Goal: Information Seeking & Learning: Learn about a topic

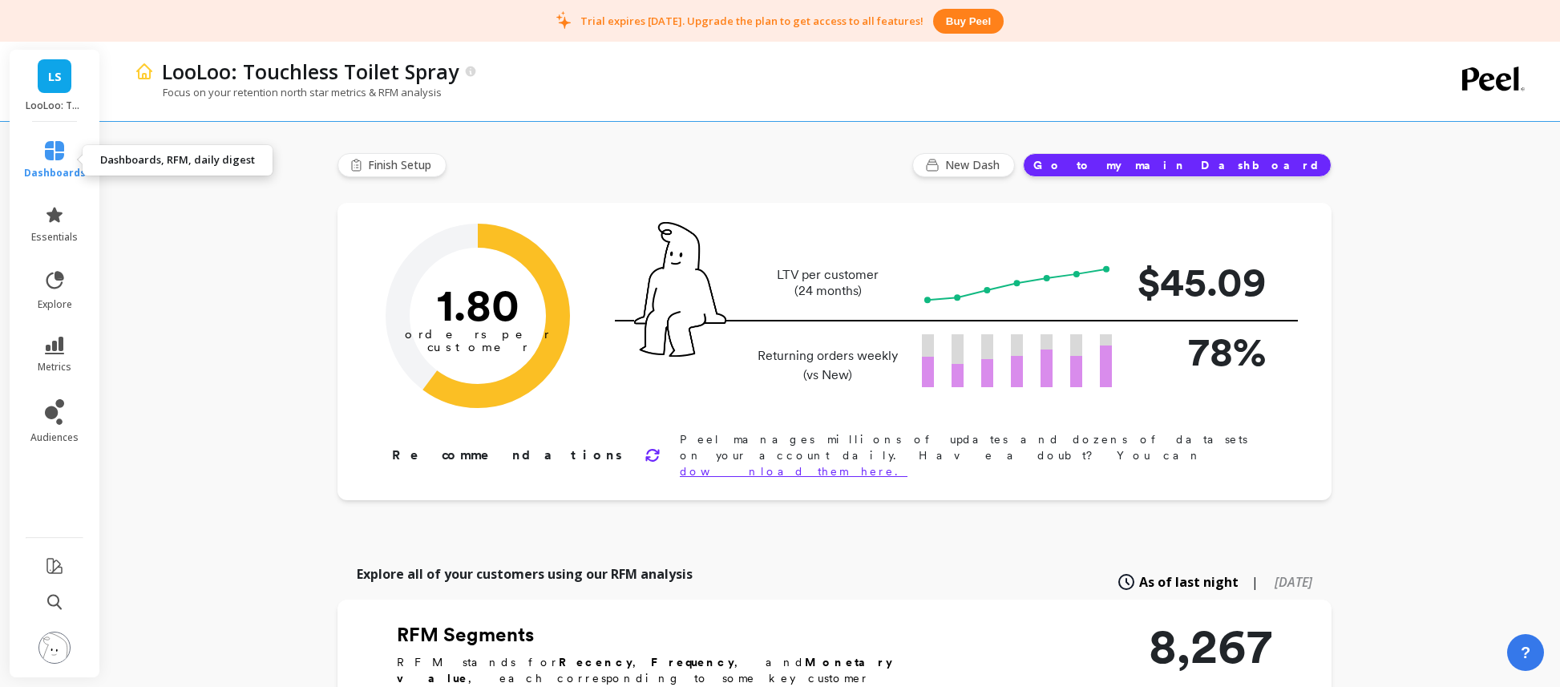
click at [57, 156] on icon at bounding box center [54, 150] width 19 height 19
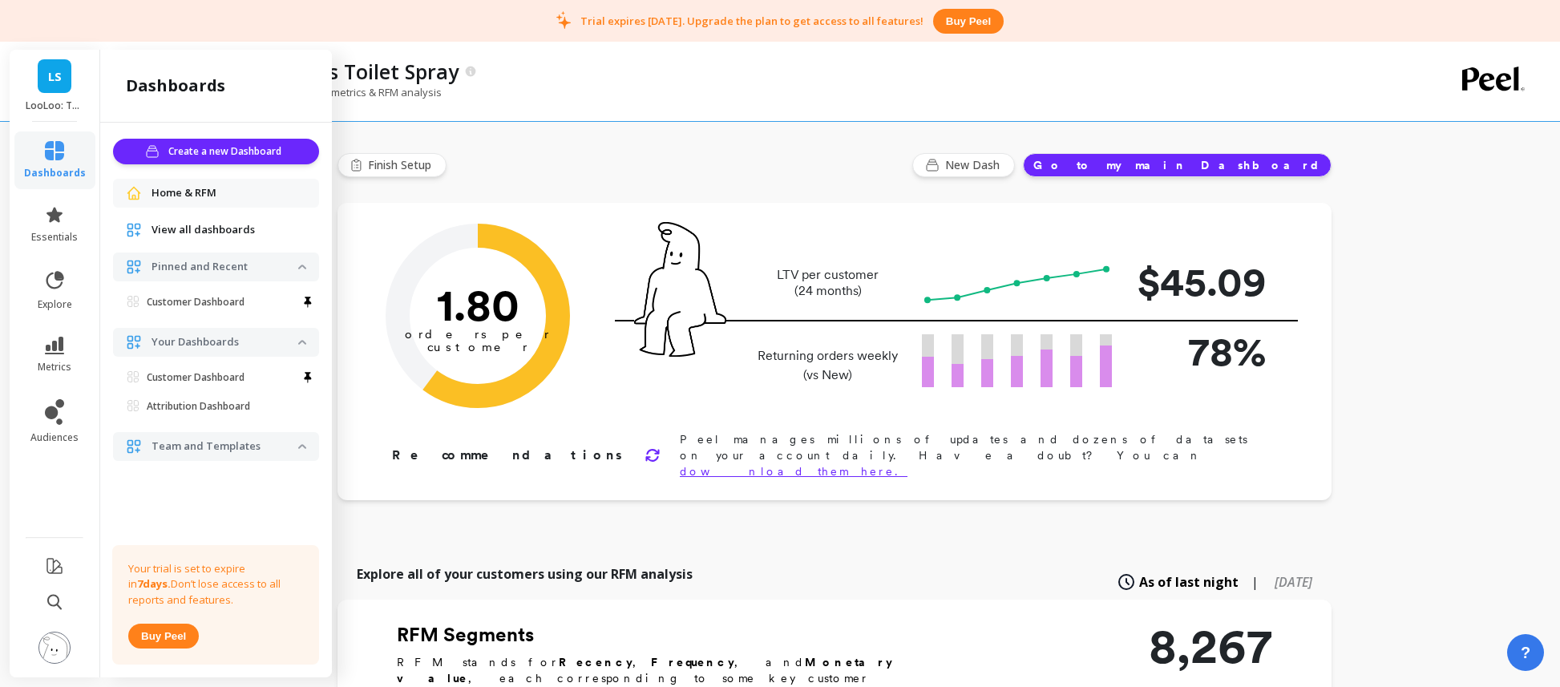
click at [182, 228] on span "View all dashboards" at bounding box center [203, 230] width 103 height 16
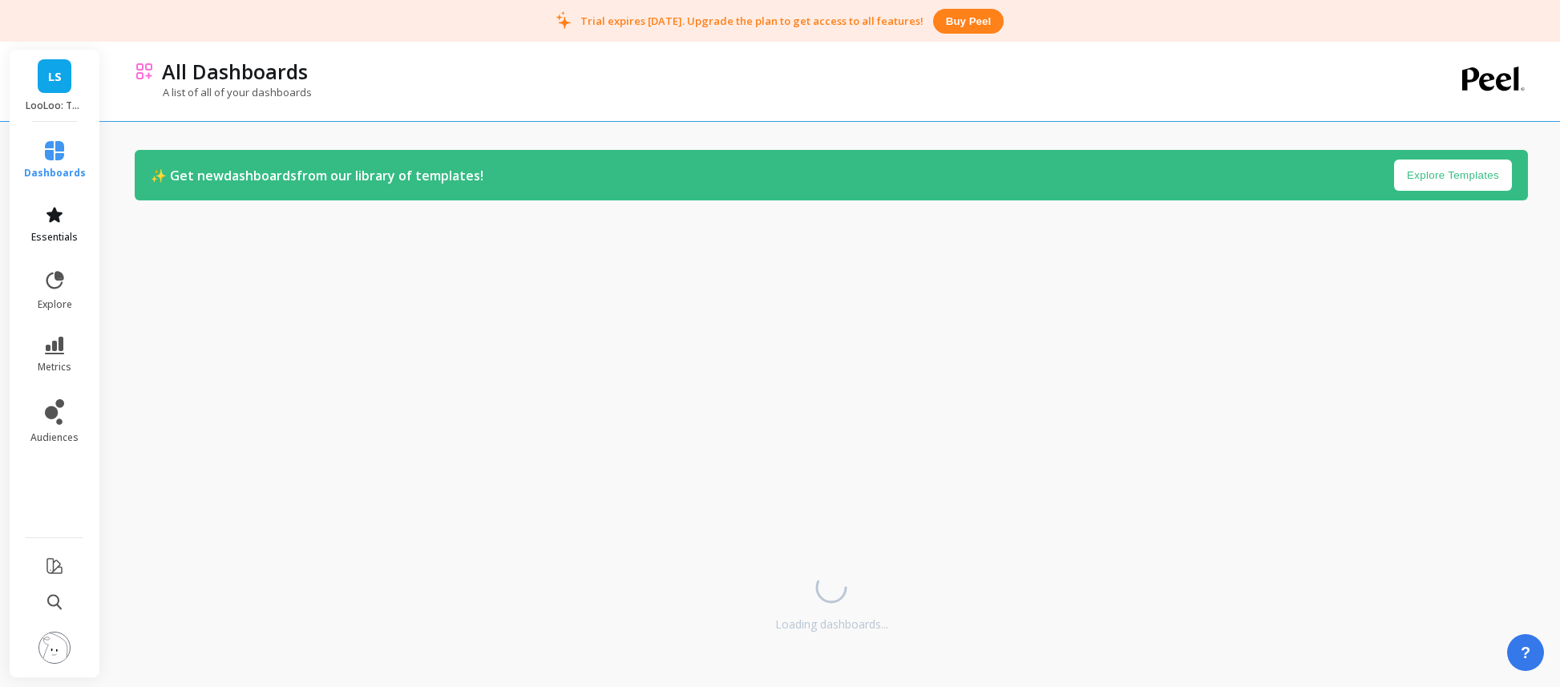
click at [67, 220] on link "essentials" at bounding box center [55, 224] width 62 height 38
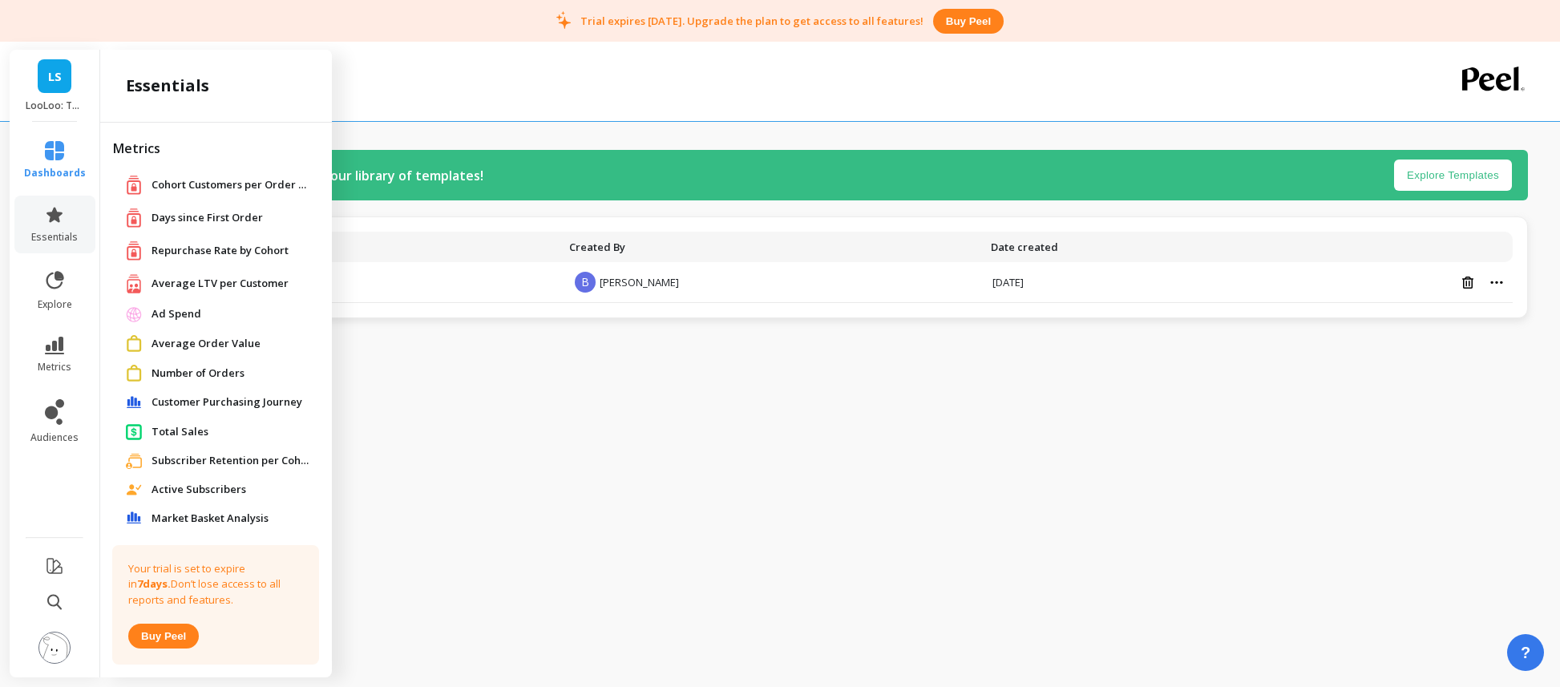
scroll to position [2, 0]
click at [188, 282] on span "Average LTV per Customer" at bounding box center [220, 281] width 137 height 16
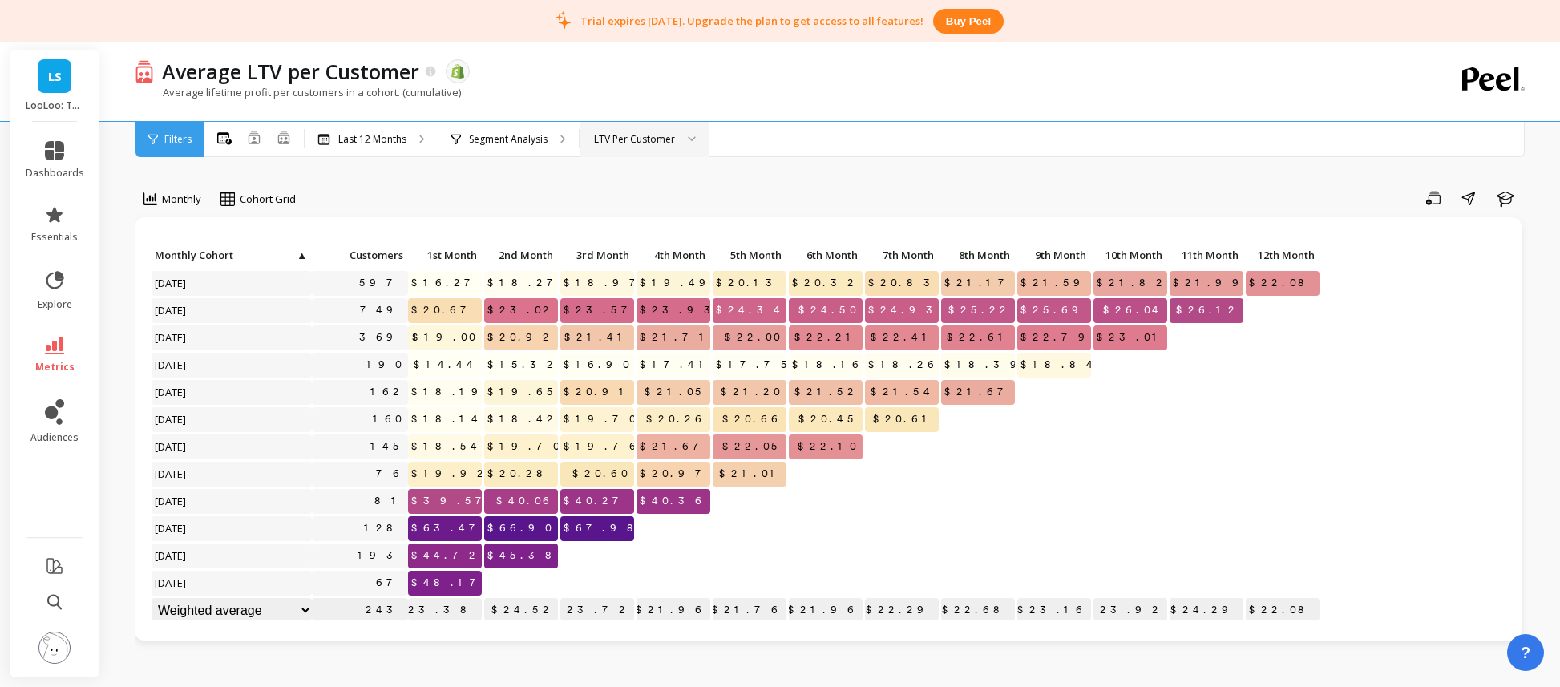
click at [626, 131] on div "LTV Per Customer" at bounding box center [634, 138] width 81 height 15
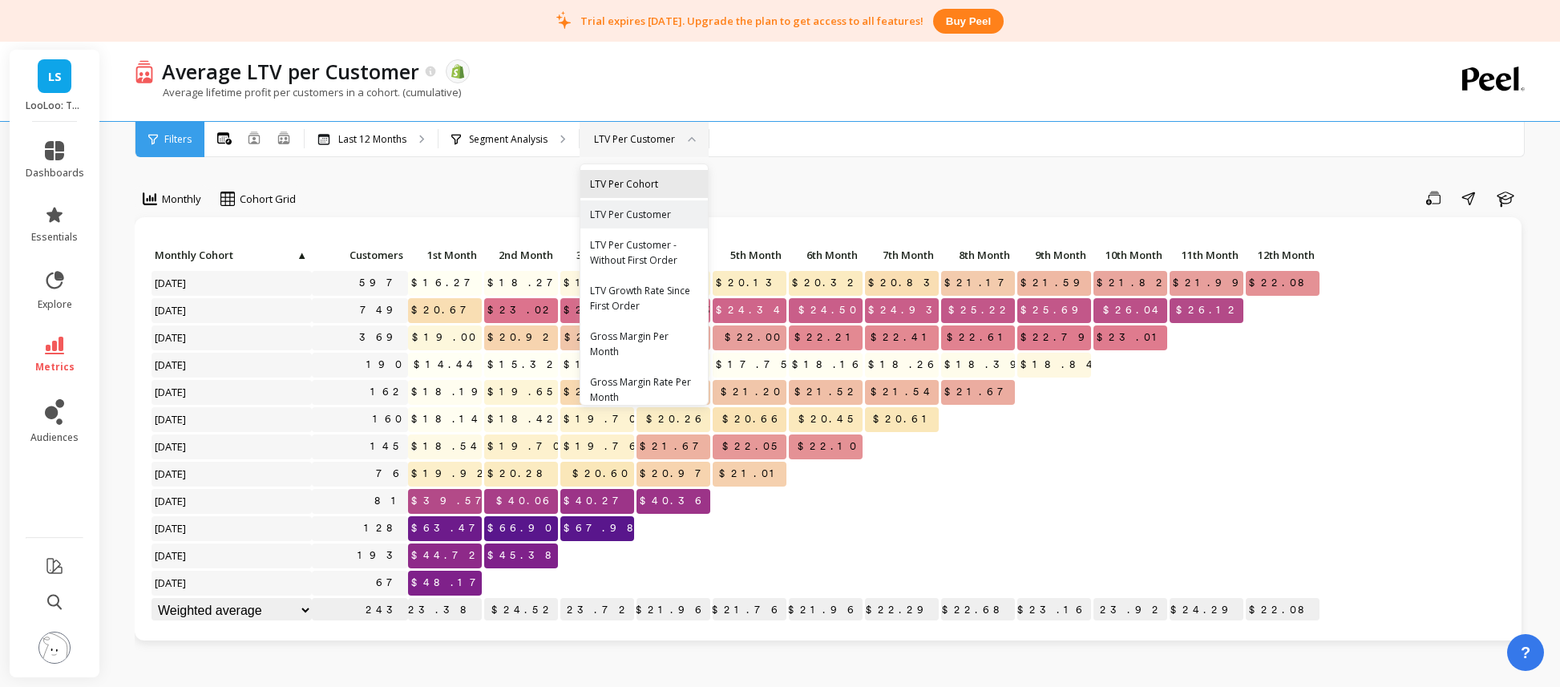
click at [636, 176] on div "LTV Per Cohort" at bounding box center [644, 183] width 108 height 15
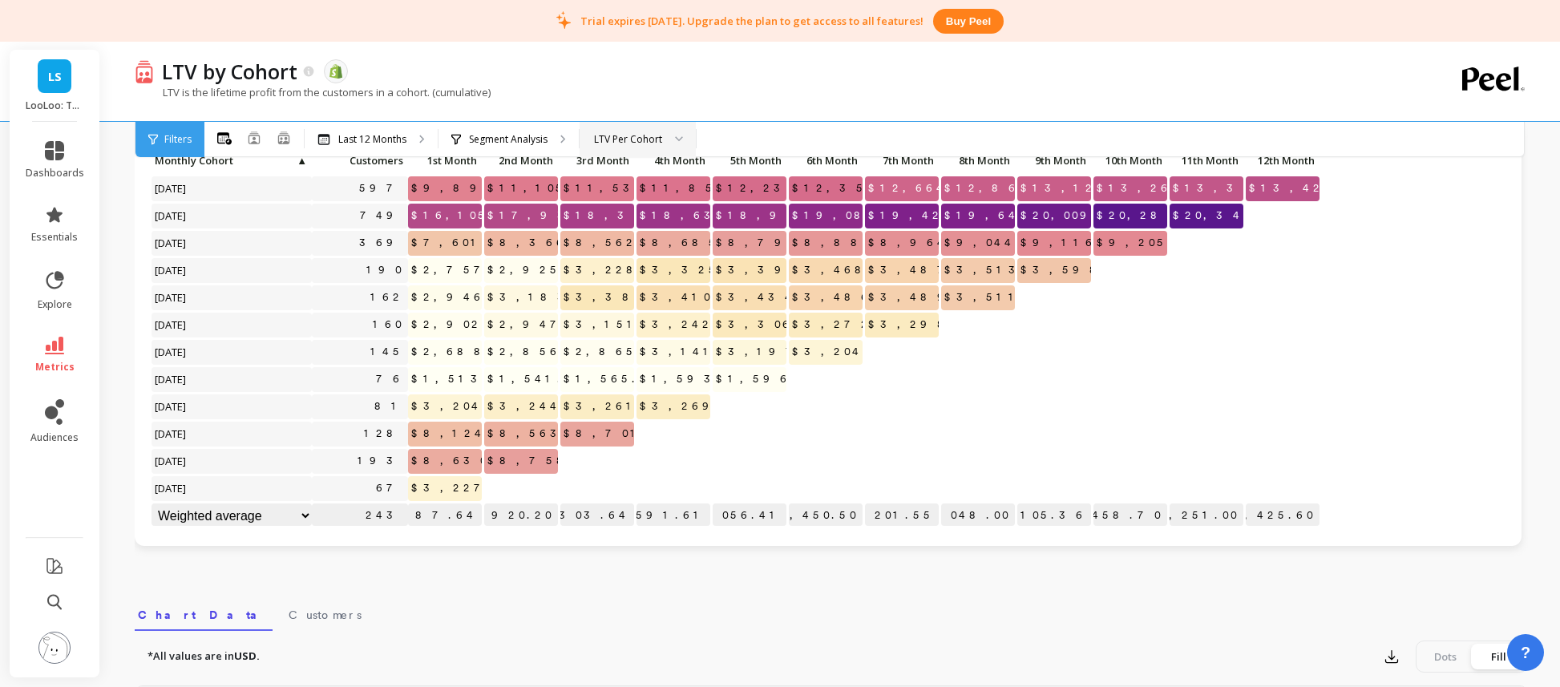
scroll to position [76, 0]
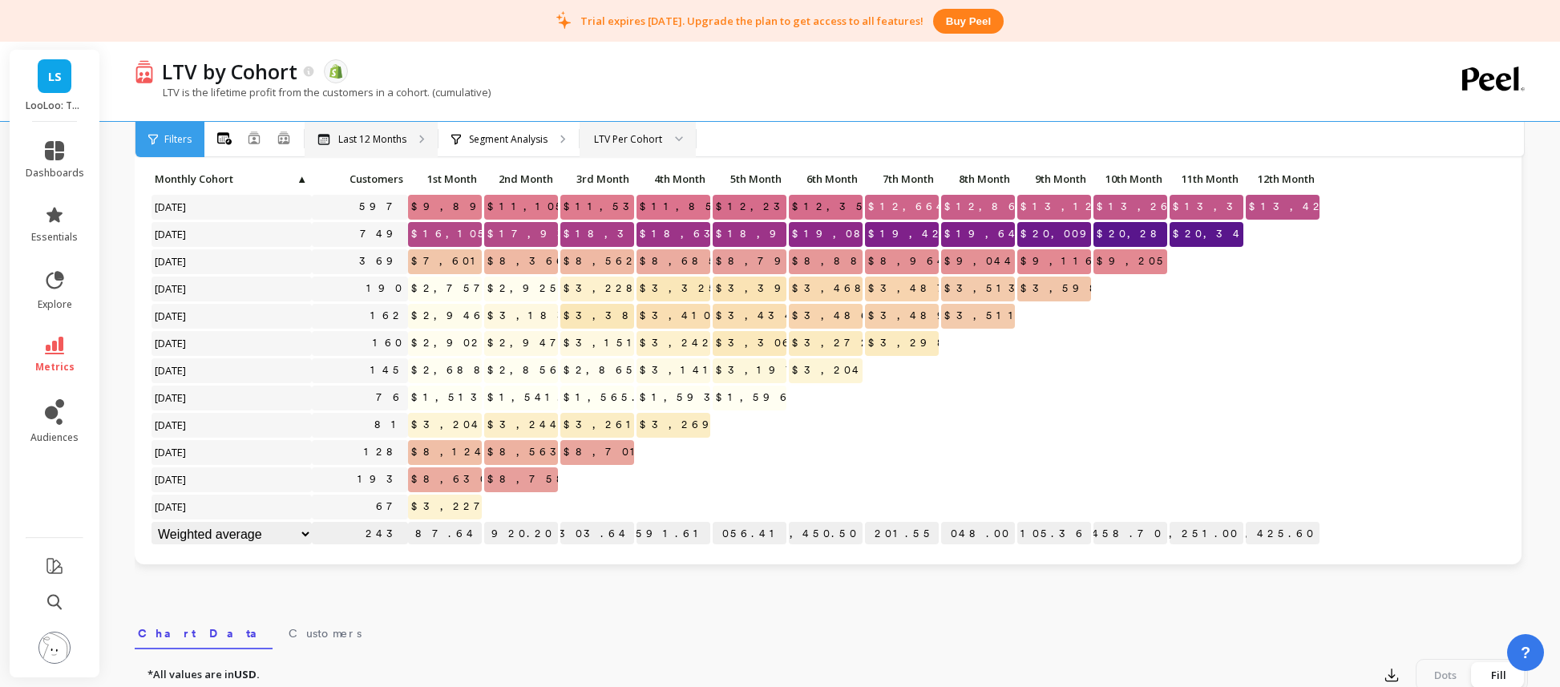
click at [378, 147] on div "Last 12 Months" at bounding box center [371, 139] width 133 height 35
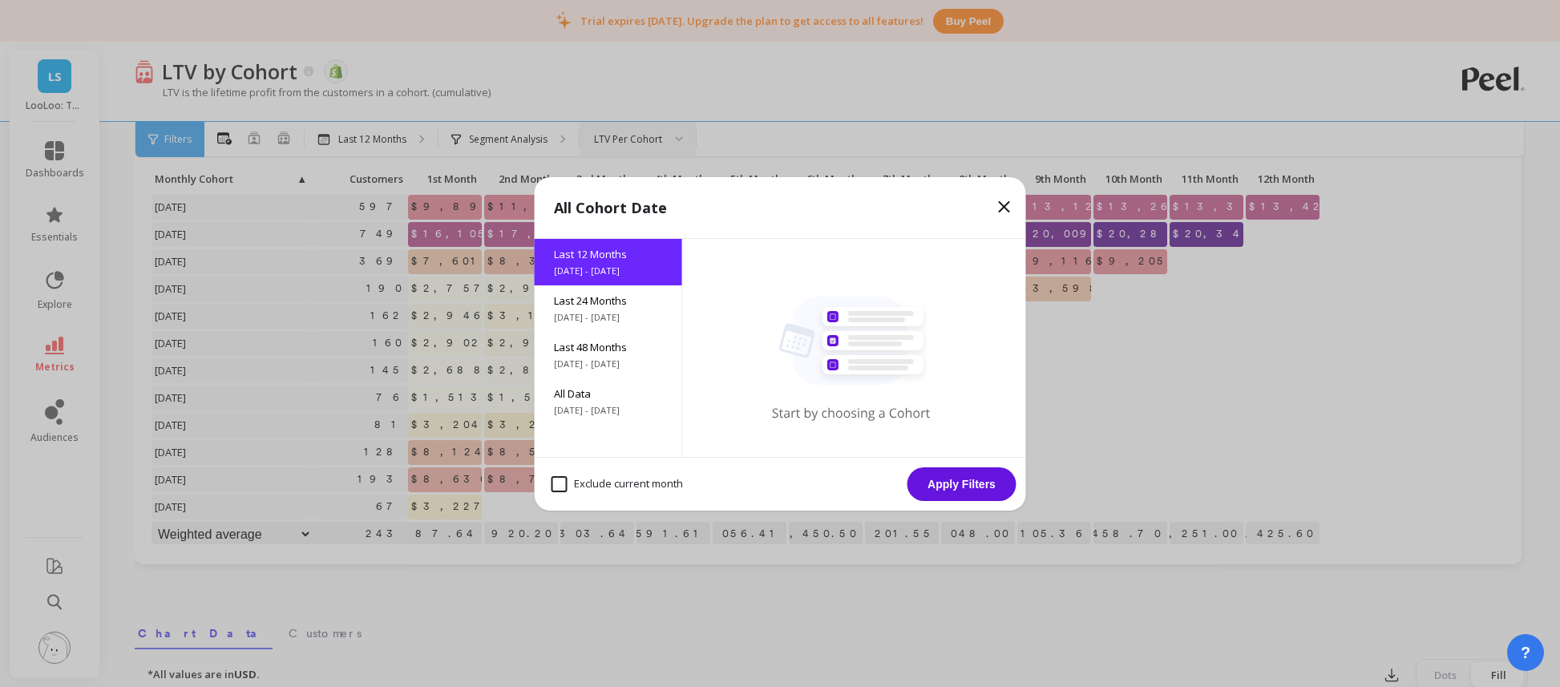
drag, startPoint x: 596, startPoint y: 321, endPoint x: 741, endPoint y: 332, distance: 145.5
click at [596, 321] on span "[DATE] - [DATE]" at bounding box center [608, 317] width 109 height 13
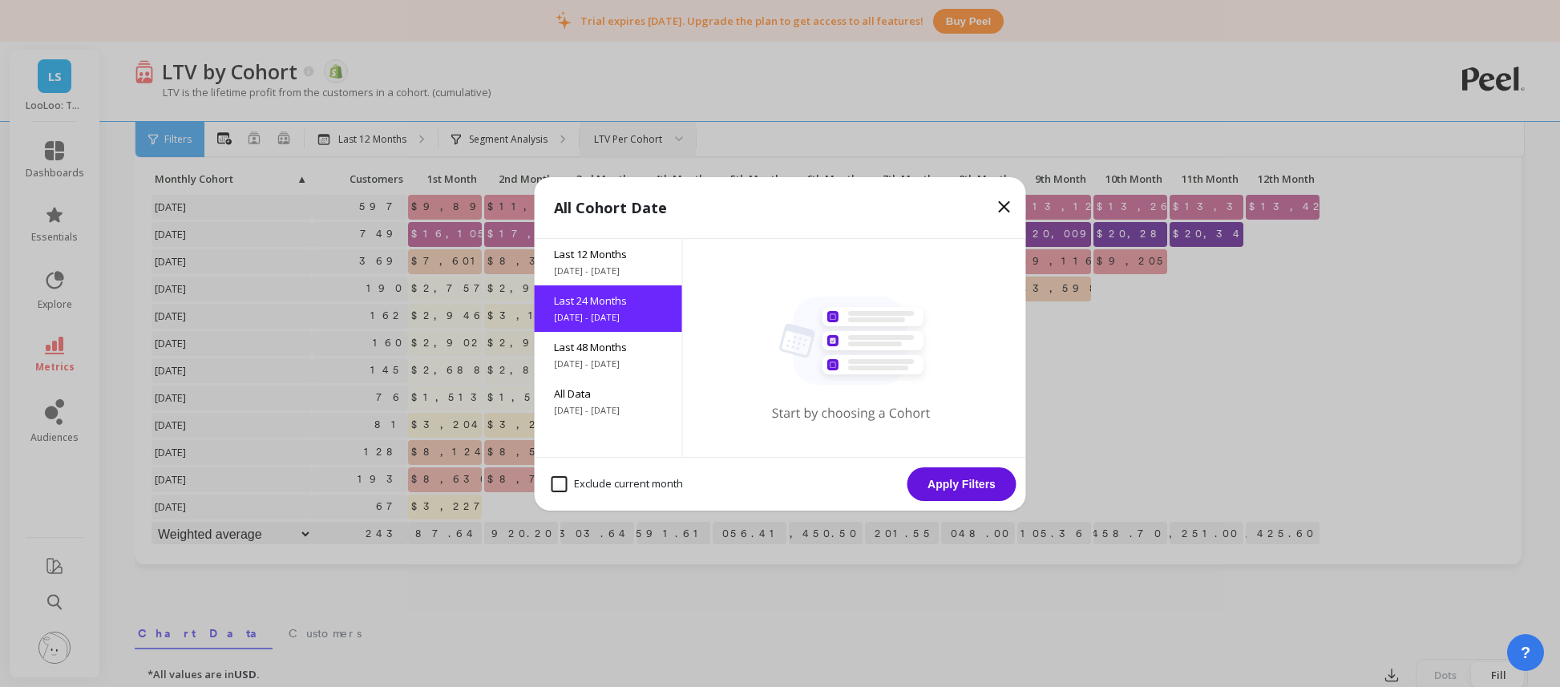
click at [1001, 488] on button "Apply Filters" at bounding box center [962, 484] width 109 height 34
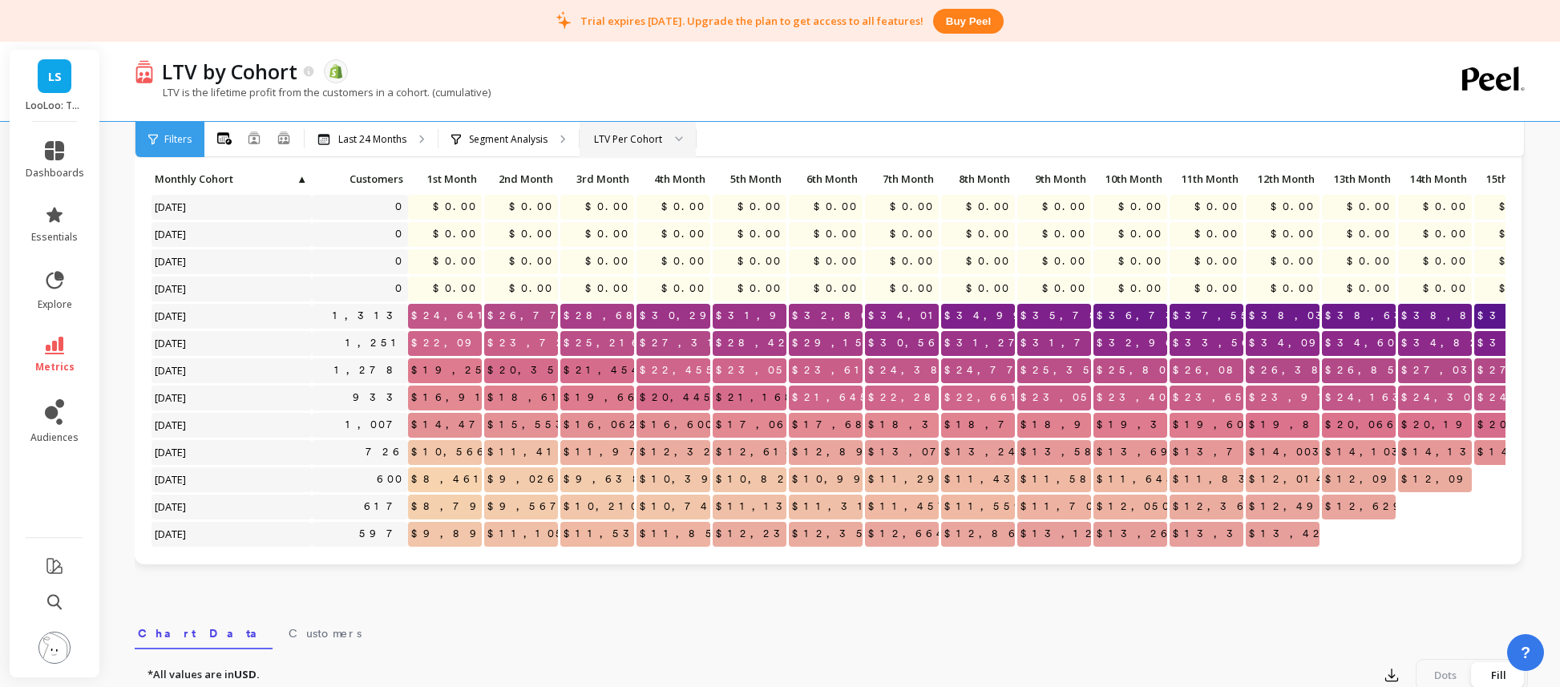
click at [655, 142] on div "LTV Per Cohort" at bounding box center [628, 138] width 68 height 15
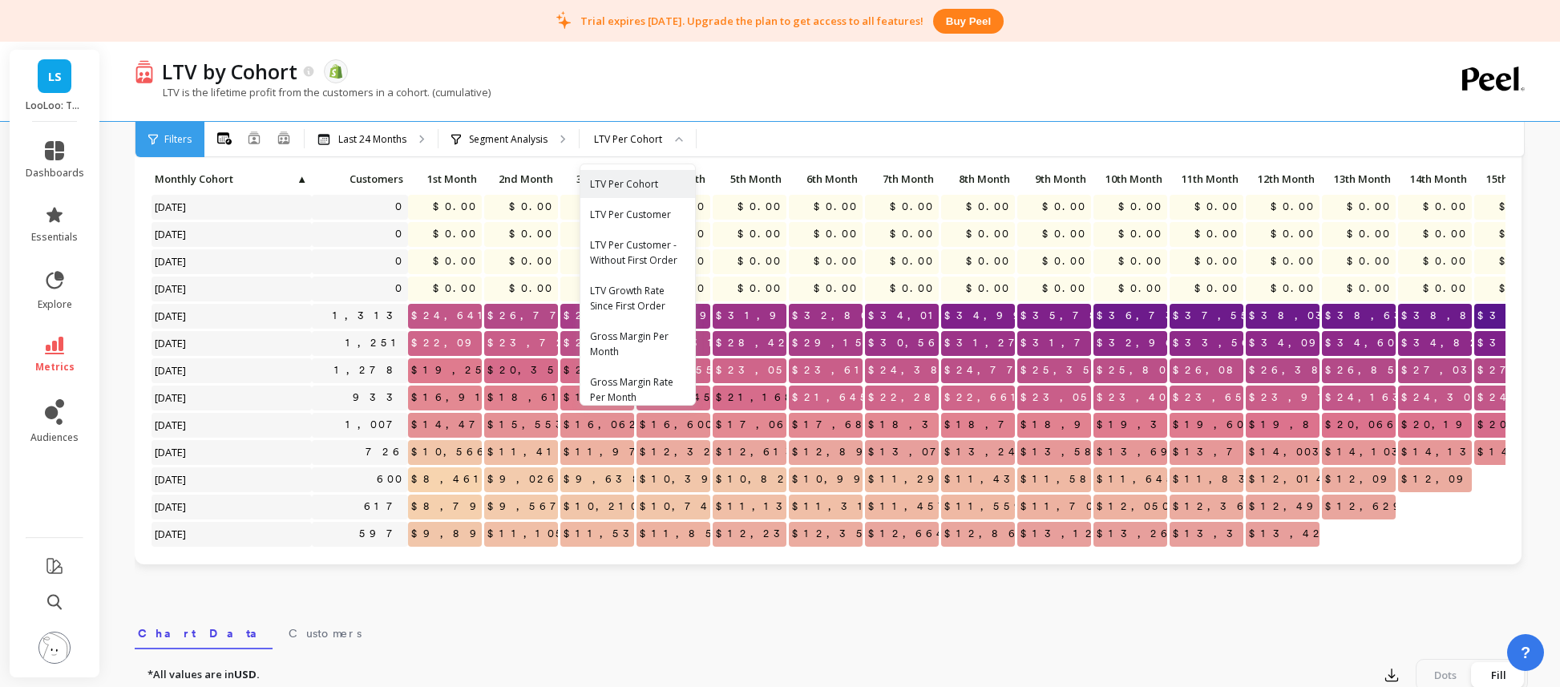
click at [662, 308] on div "LTV Growth Rate Since First Order" at bounding box center [637, 298] width 95 height 30
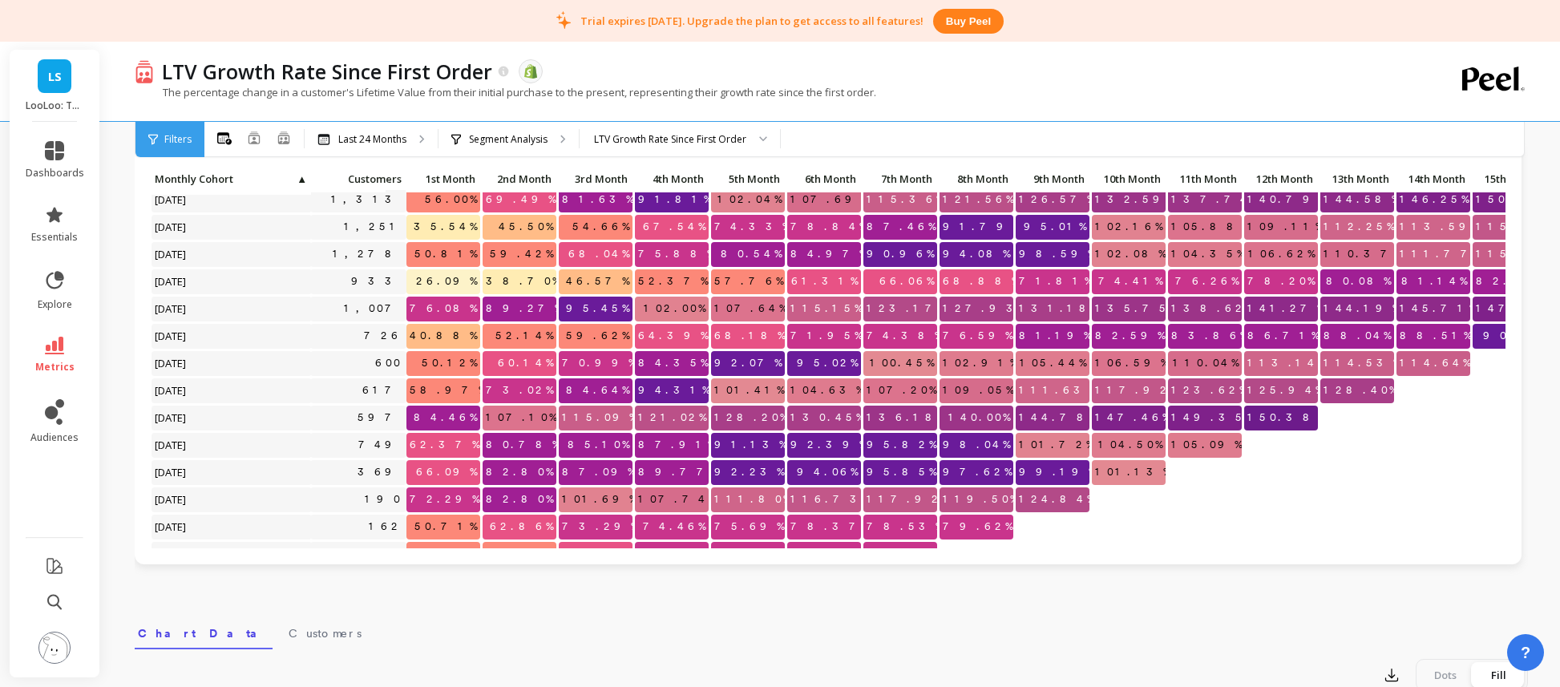
scroll to position [115, 2]
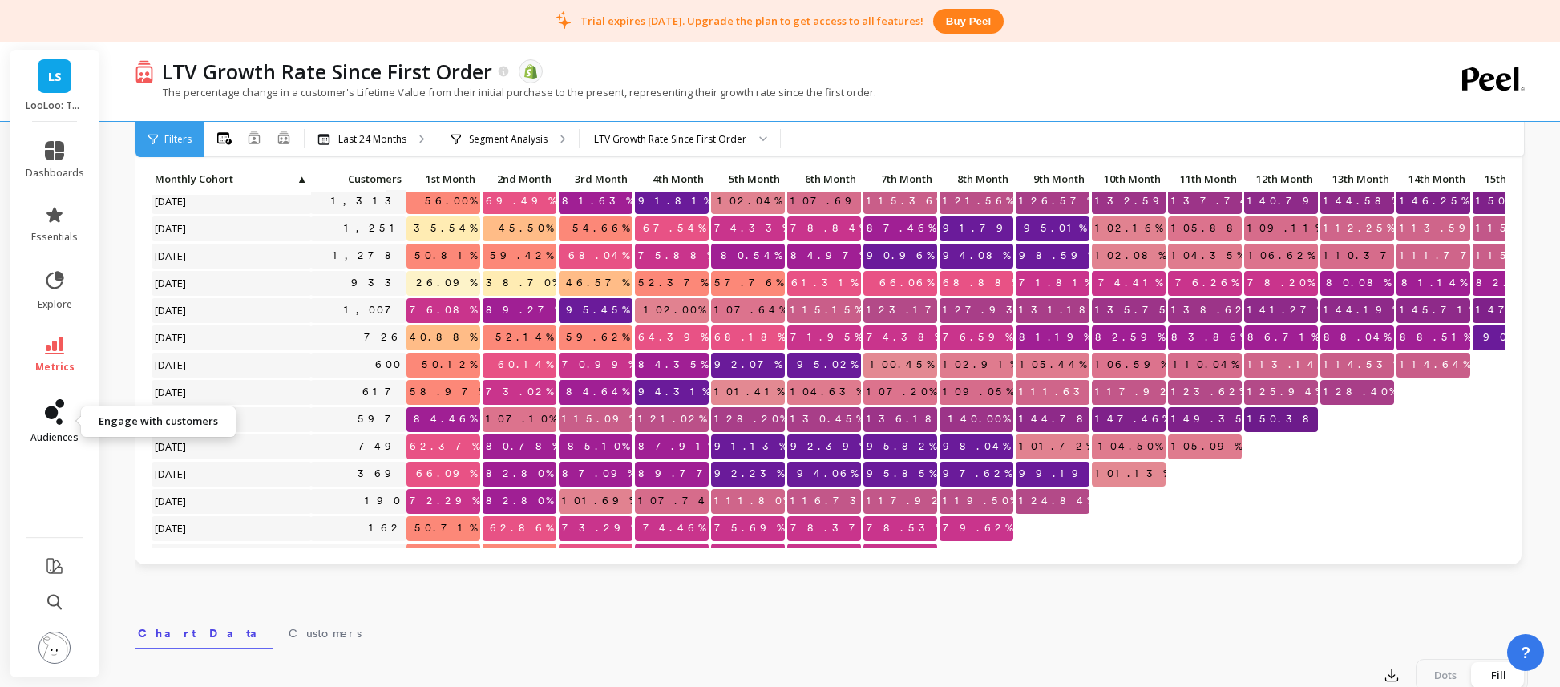
click at [62, 406] on icon at bounding box center [54, 412] width 19 height 26
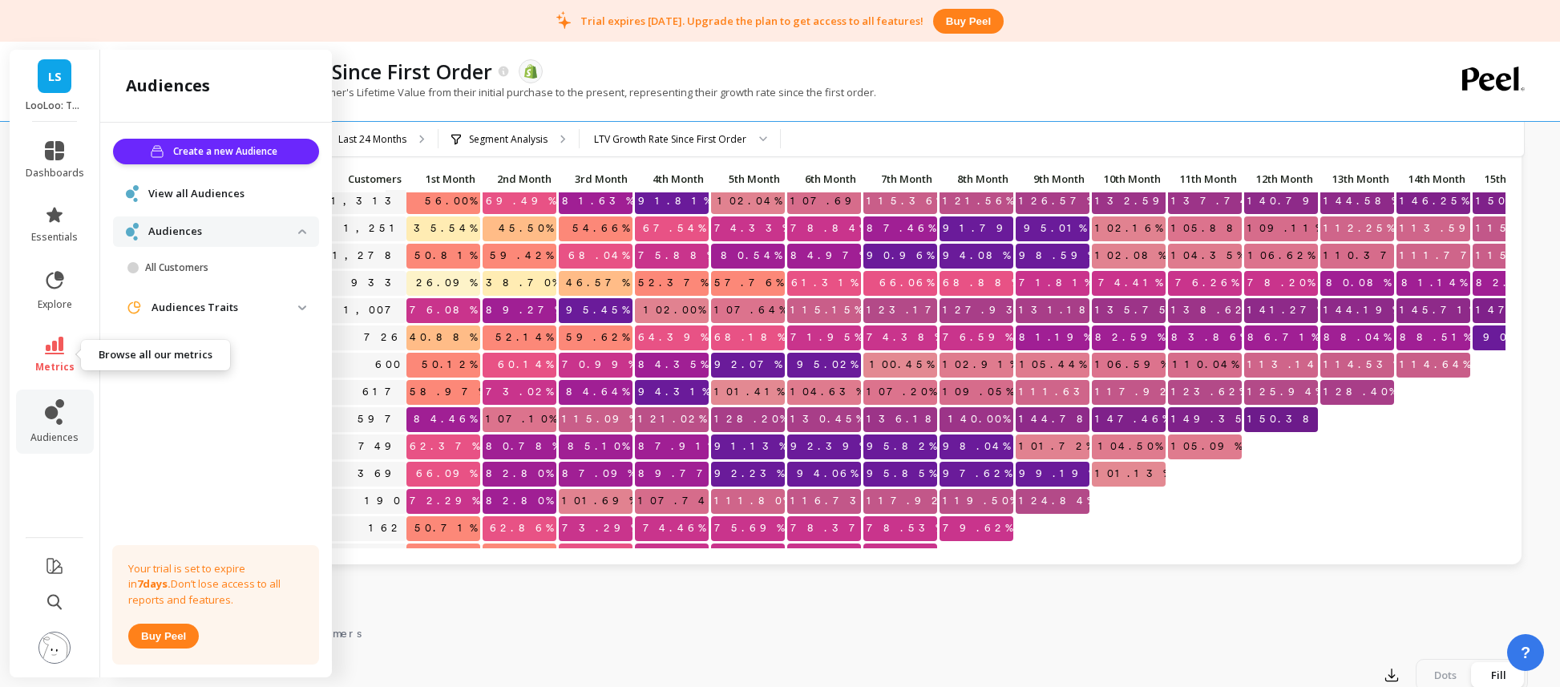
click at [61, 366] on span "metrics" at bounding box center [54, 367] width 39 height 13
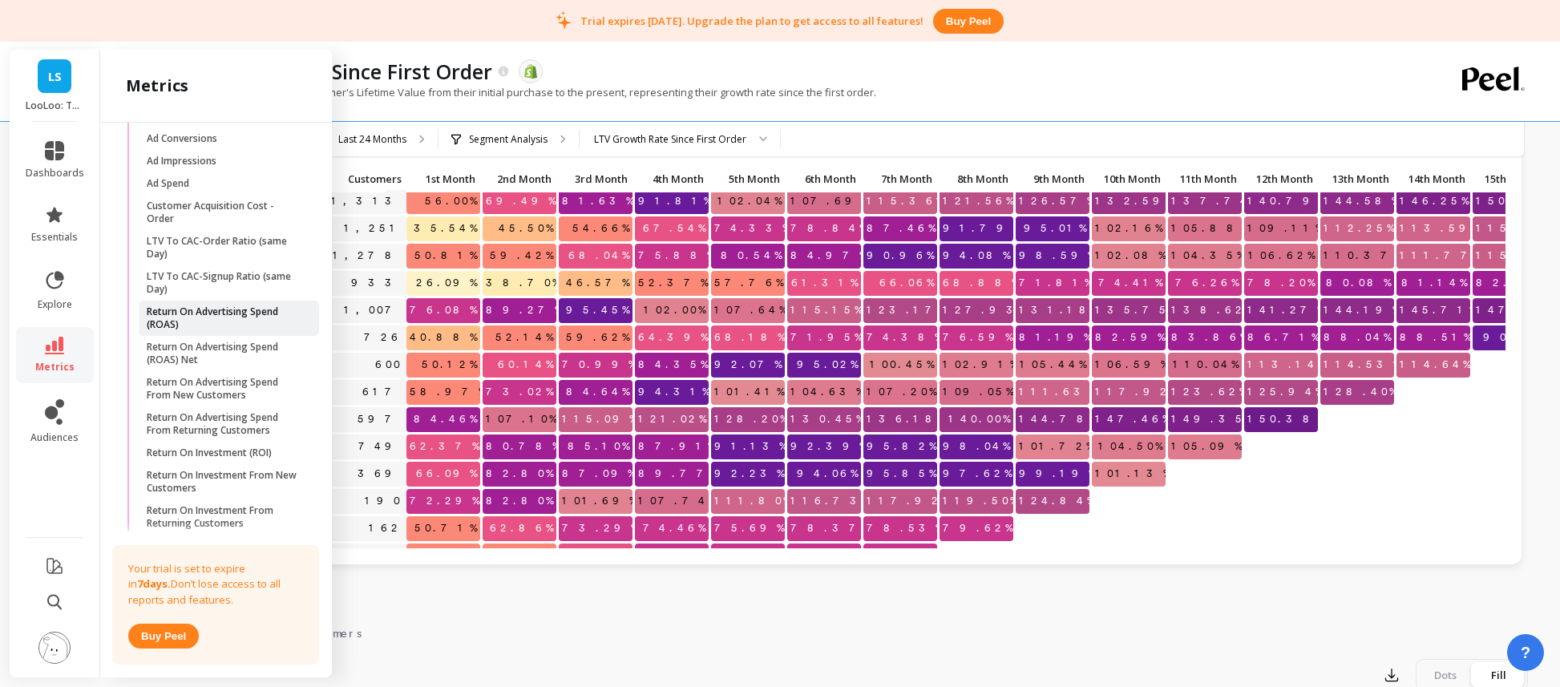
scroll to position [1083, 0]
click at [196, 247] on p "LTV To CAC-Order Ratio (same Day)" at bounding box center [223, 250] width 153 height 26
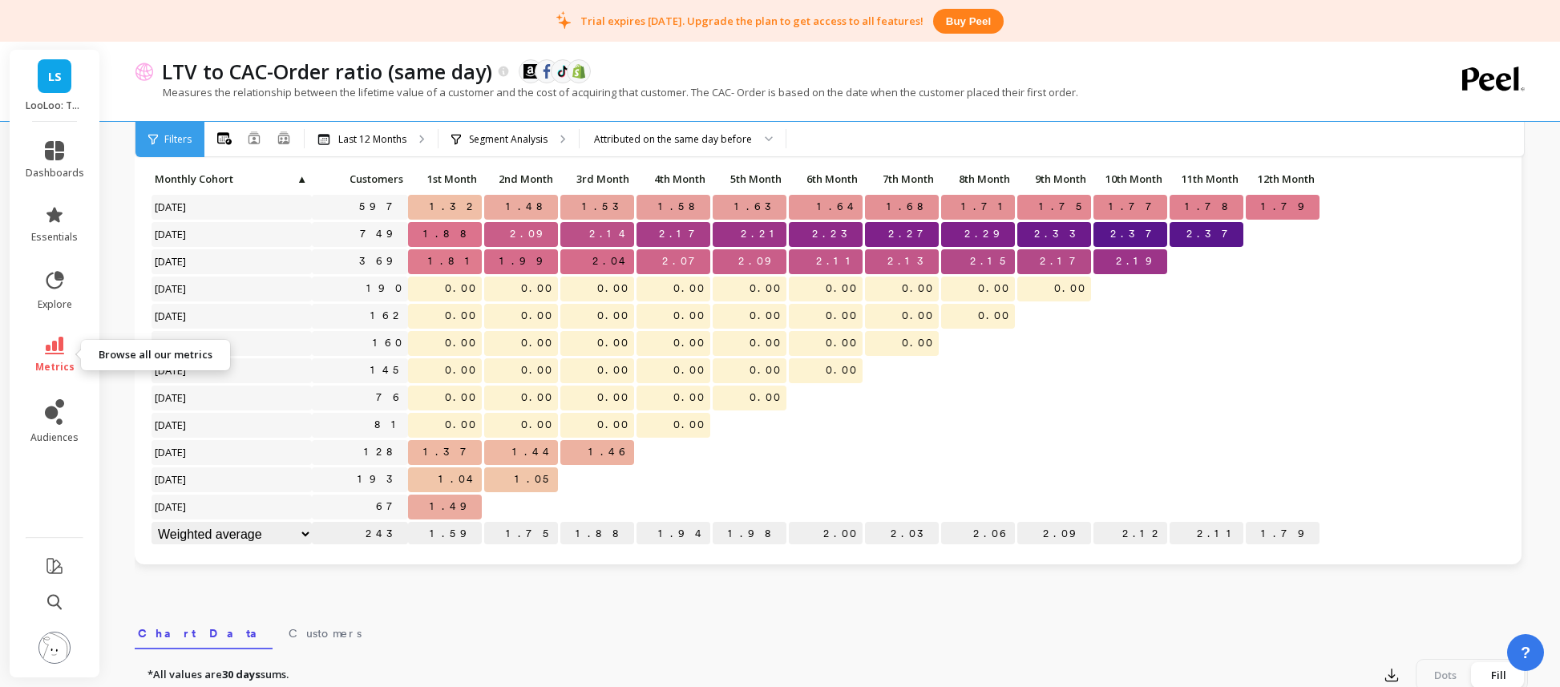
click at [67, 346] on link "metrics" at bounding box center [55, 355] width 59 height 37
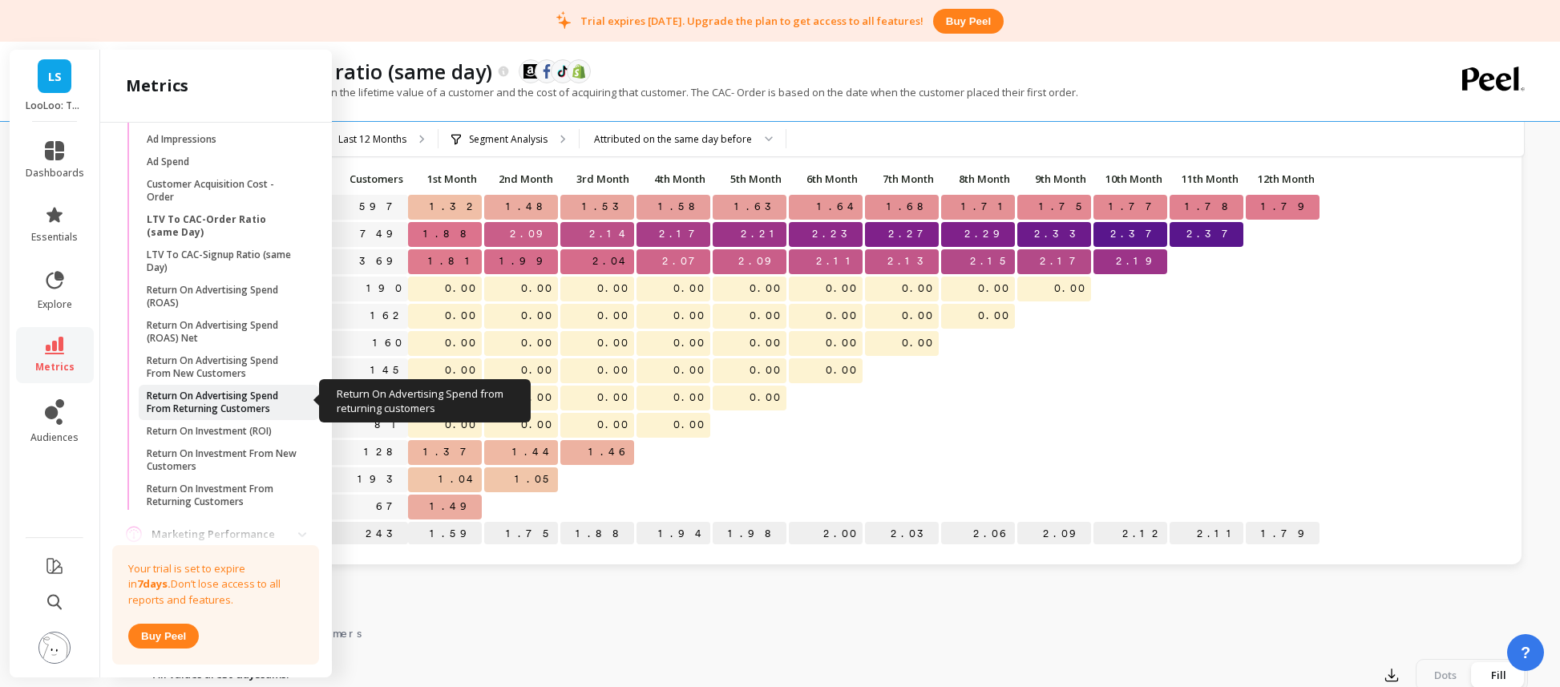
scroll to position [1109, 0]
click at [233, 409] on p "Return On Advertising Spend From Returning Customers" at bounding box center [223, 401] width 153 height 26
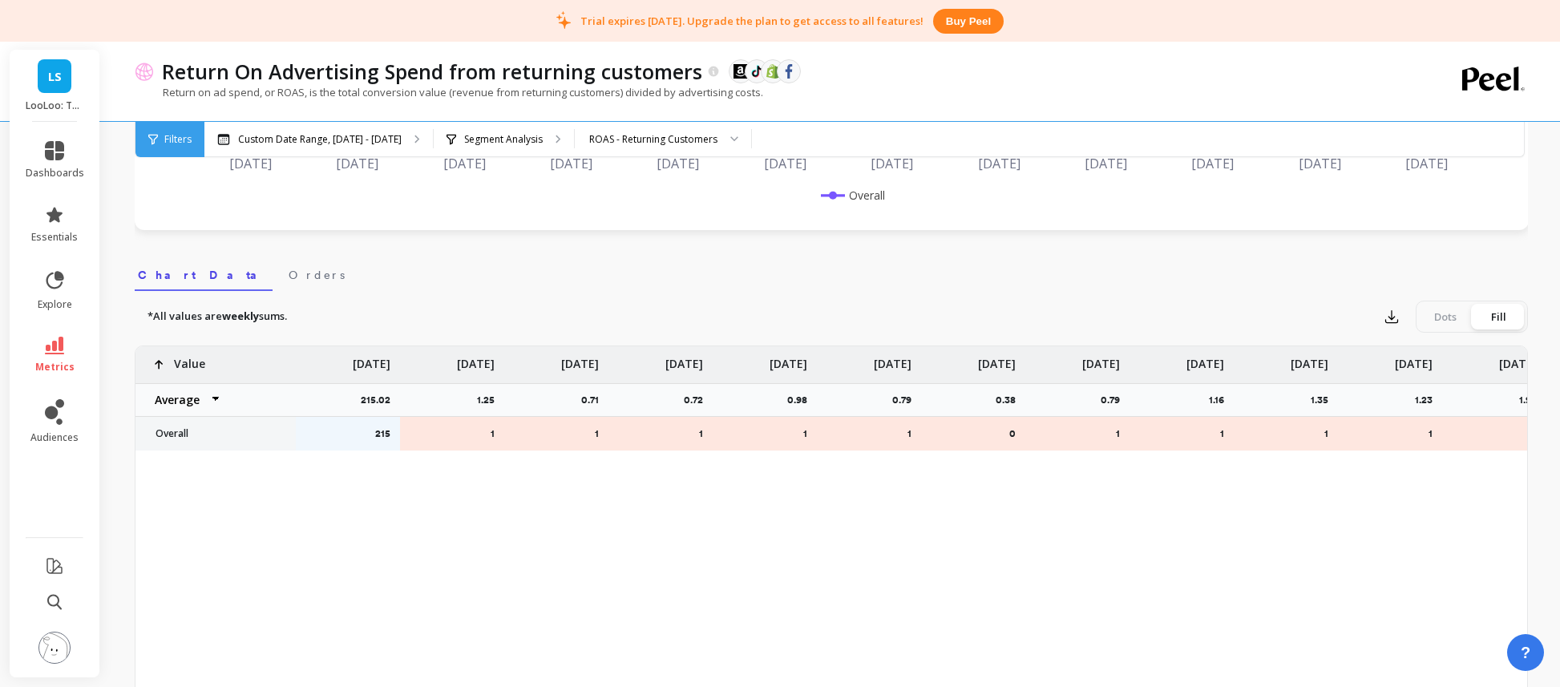
scroll to position [419, 0]
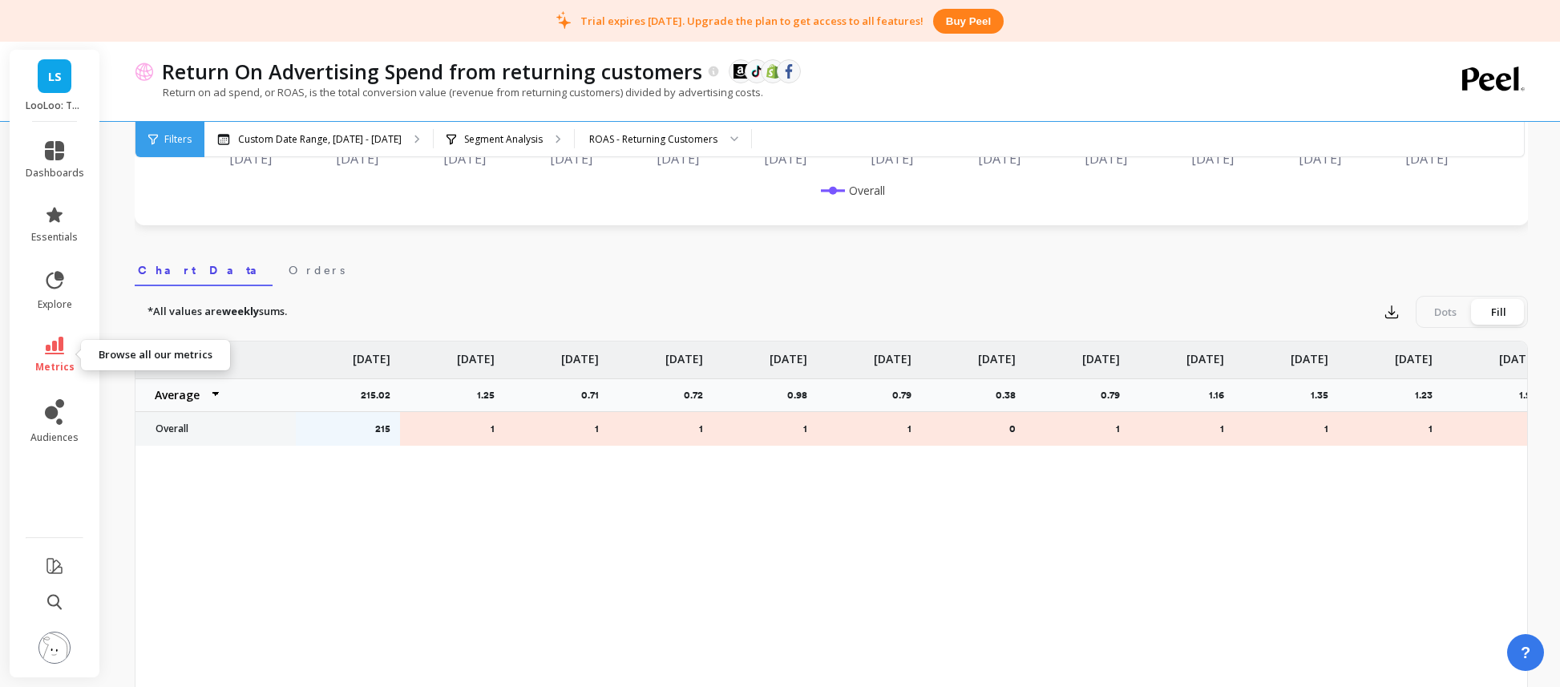
click at [51, 341] on icon at bounding box center [54, 346] width 19 height 18
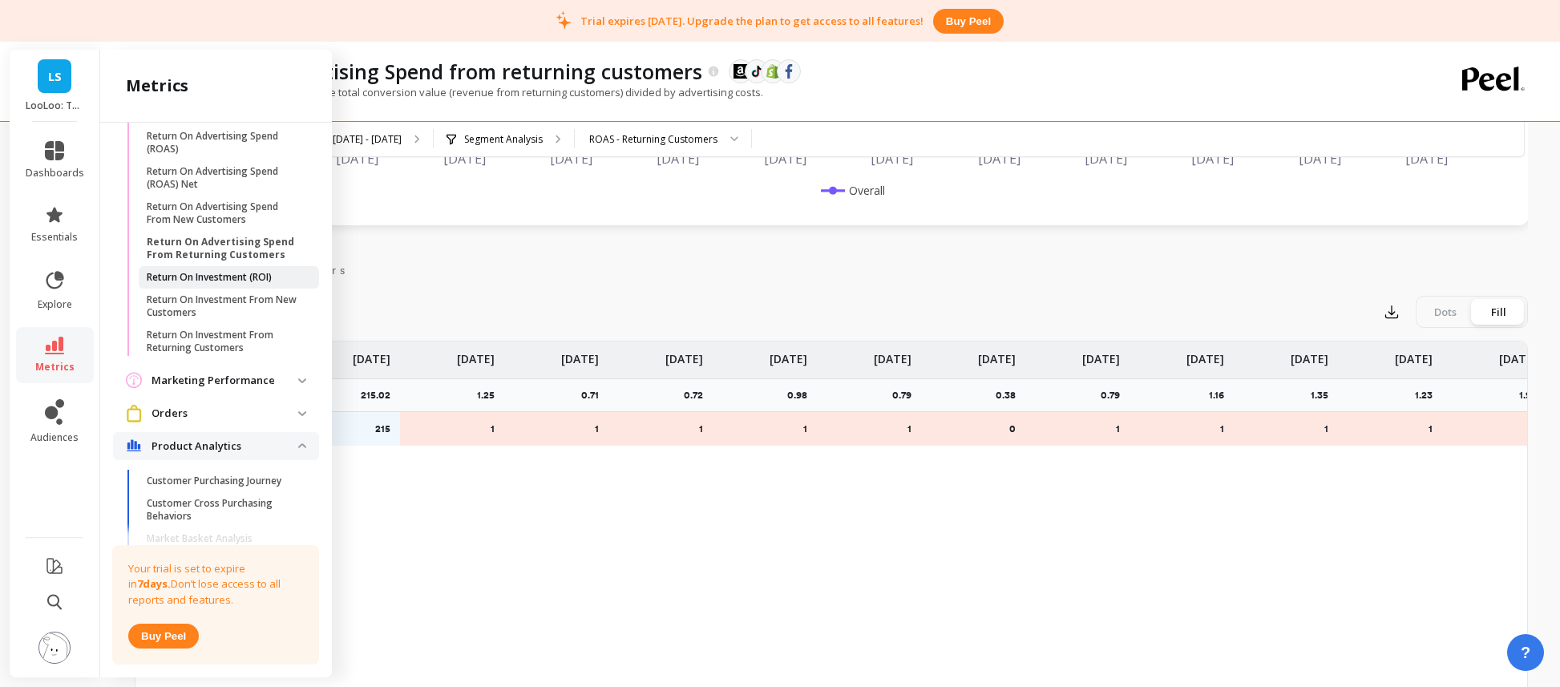
scroll to position [1506, 0]
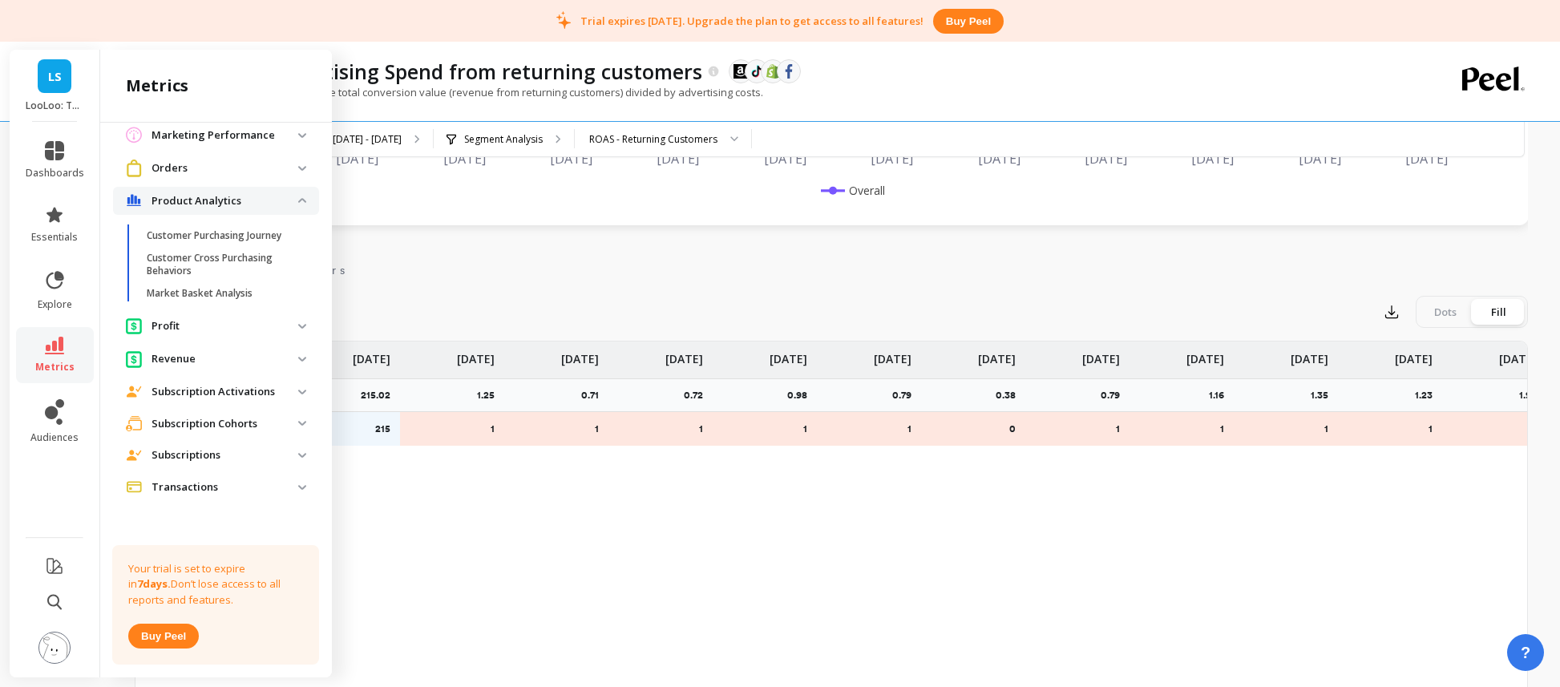
click at [212, 431] on p "Subscription Cohorts" at bounding box center [225, 424] width 147 height 16
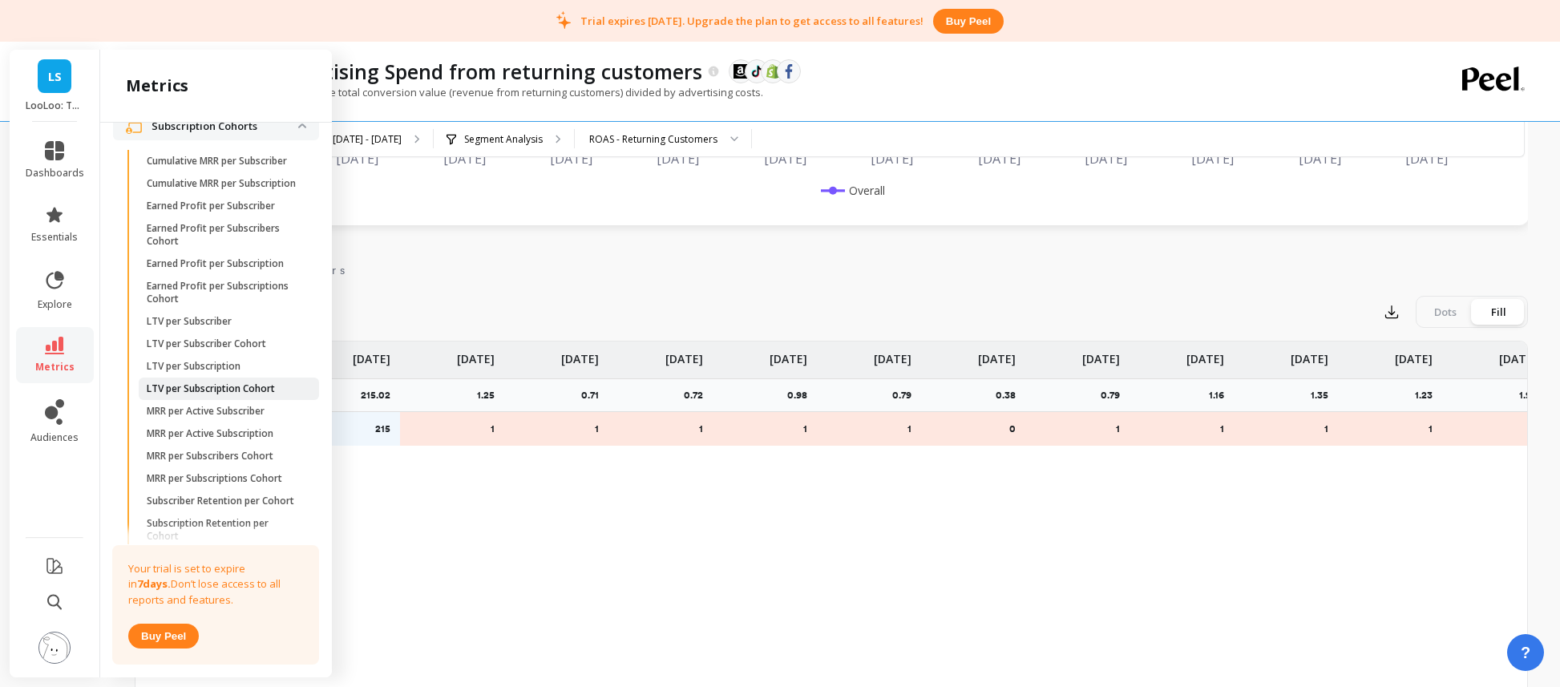
scroll to position [1810, 0]
click at [202, 322] on p "LTV per Subscriber" at bounding box center [189, 315] width 85 height 13
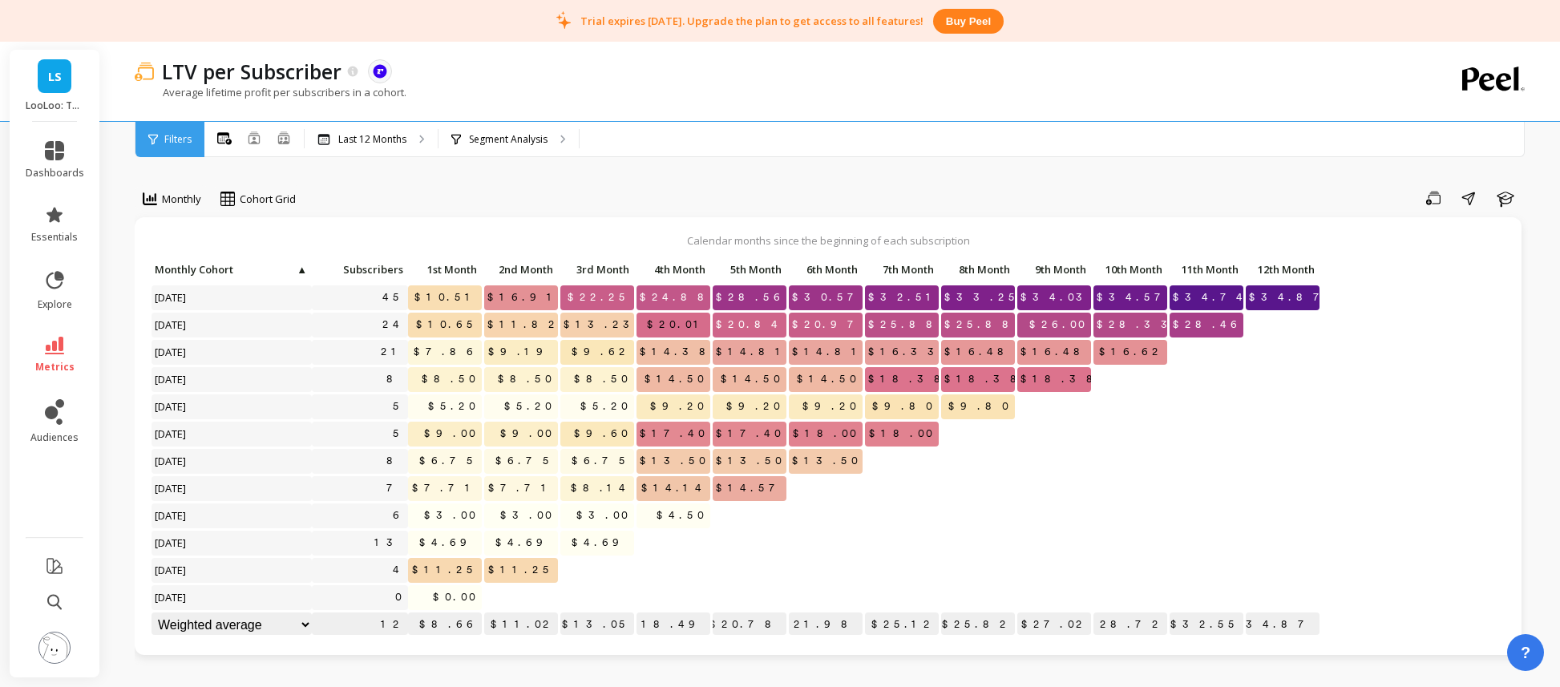
click at [46, 647] on img at bounding box center [54, 648] width 32 height 32
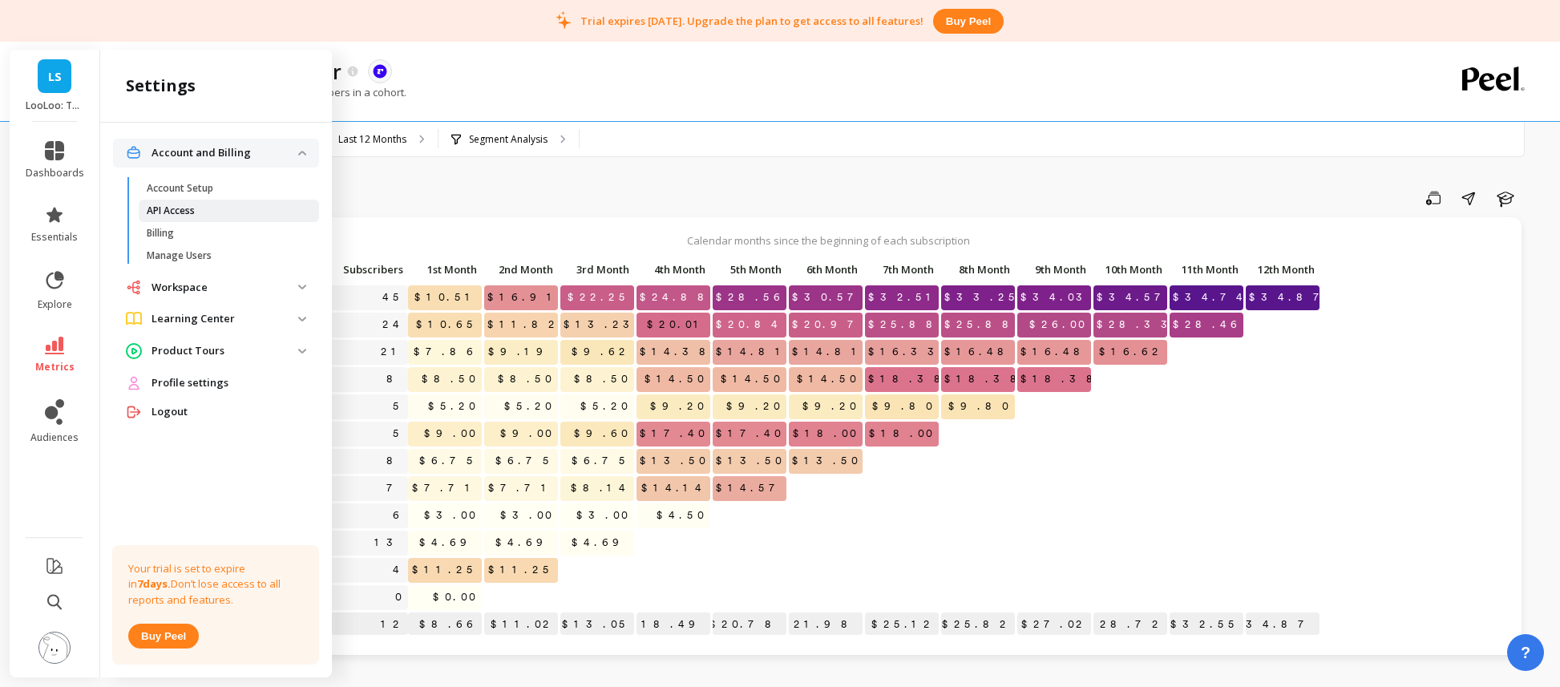
click at [184, 216] on link "API Access" at bounding box center [229, 211] width 180 height 22
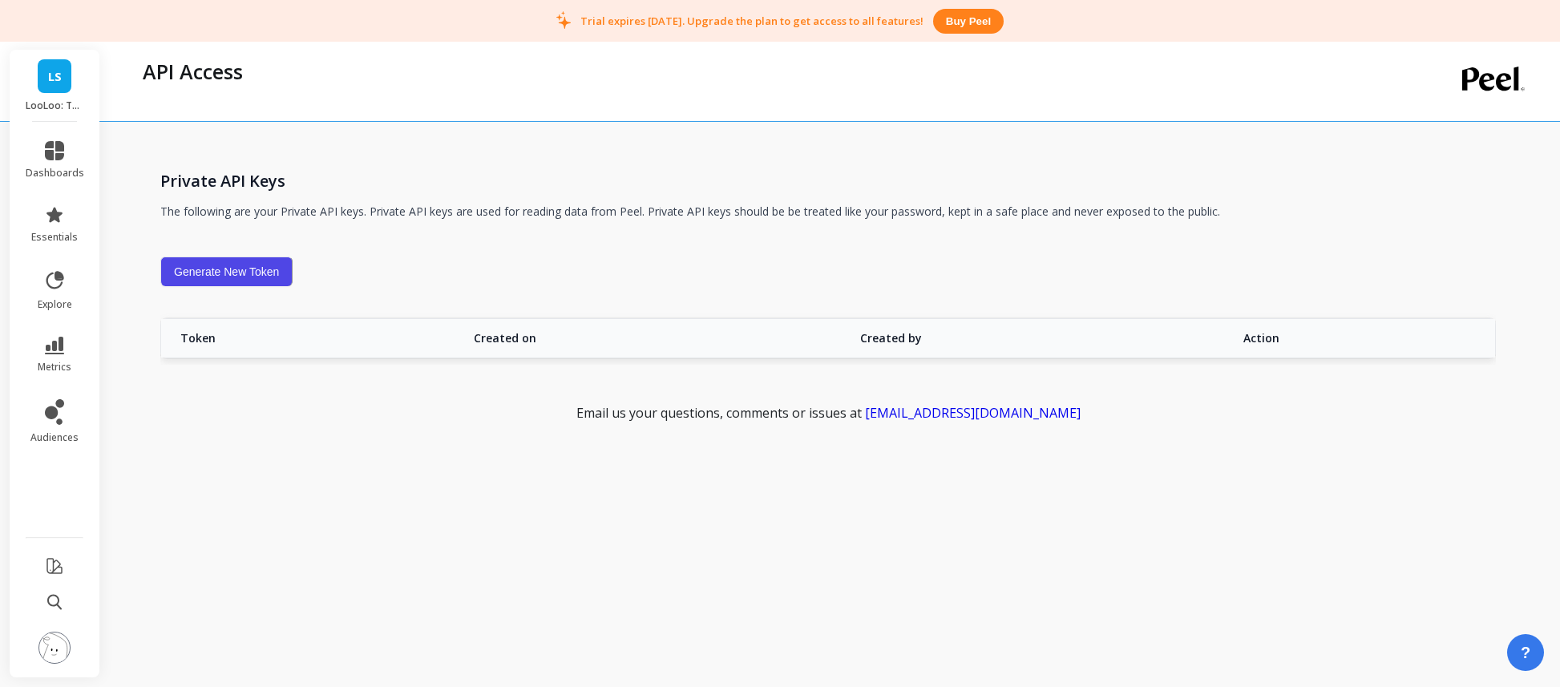
click at [36, 652] on li at bounding box center [55, 649] width 91 height 57
click at [44, 650] on img at bounding box center [54, 648] width 32 height 32
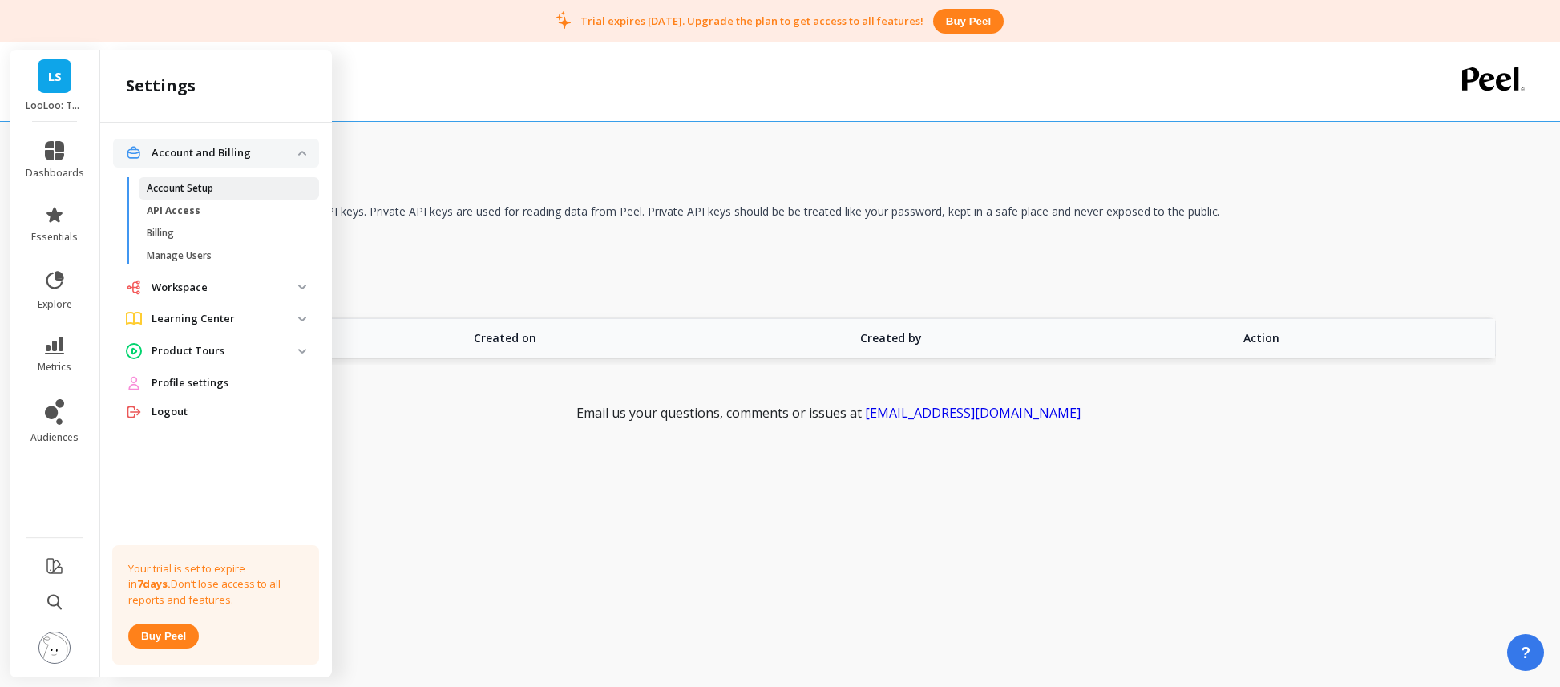
click at [200, 195] on link "Account Setup" at bounding box center [229, 188] width 180 height 22
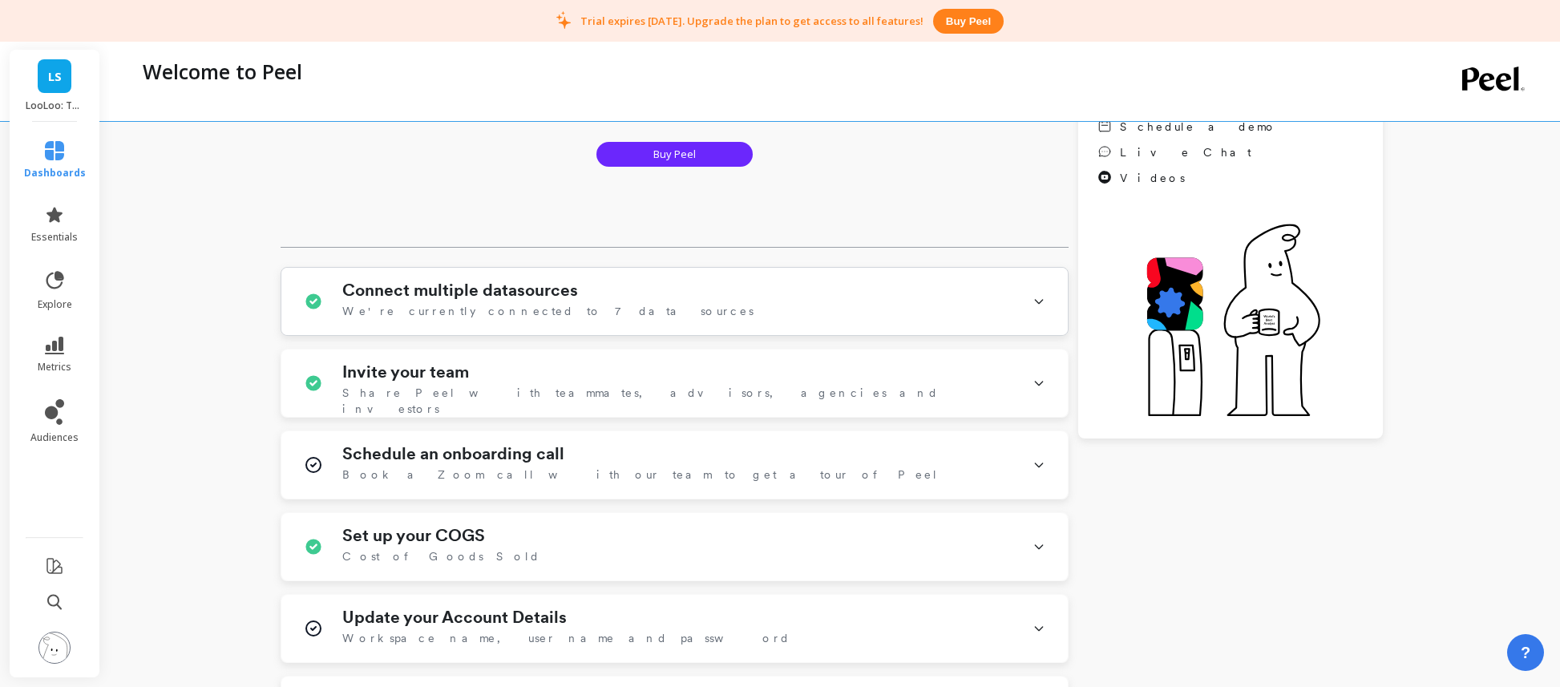
scroll to position [267, 0]
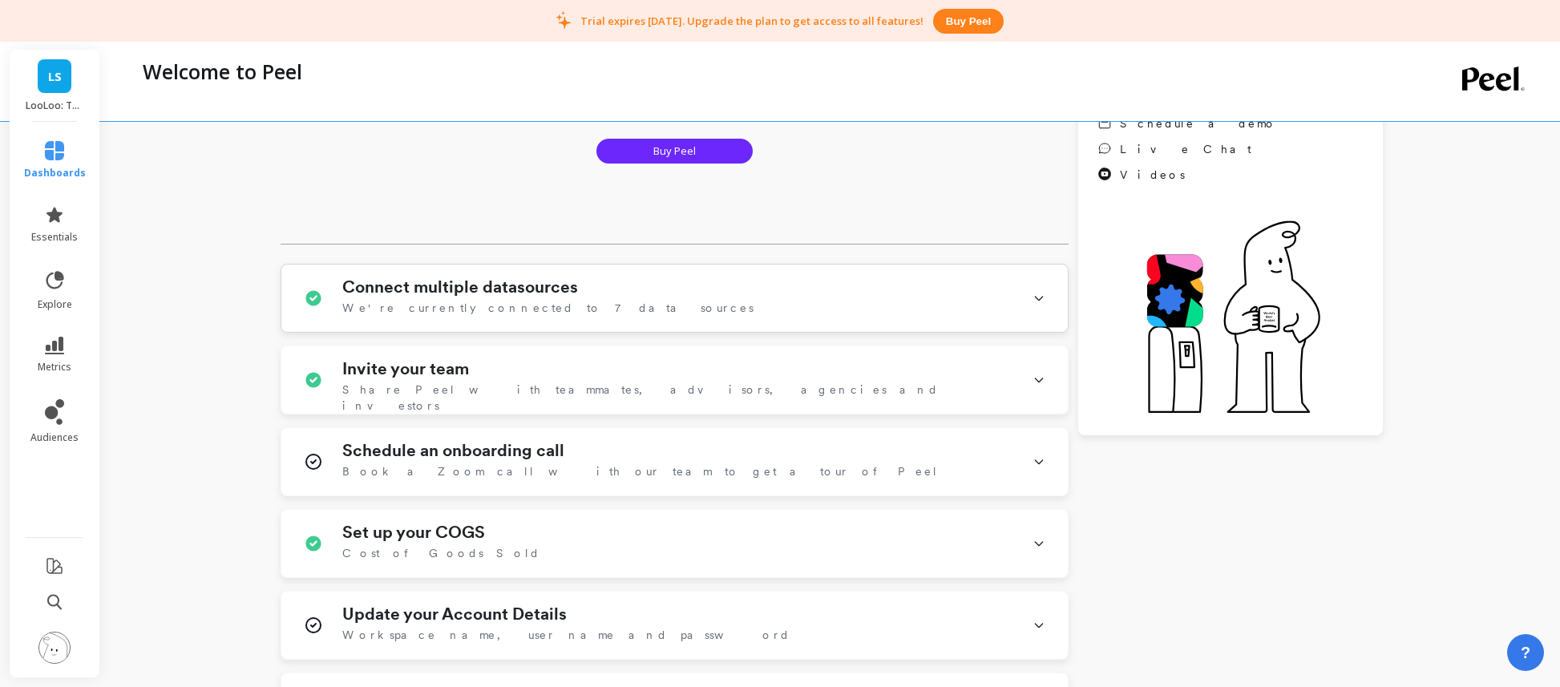
click at [503, 290] on h1 "Connect multiple datasources" at bounding box center [460, 286] width 236 height 19
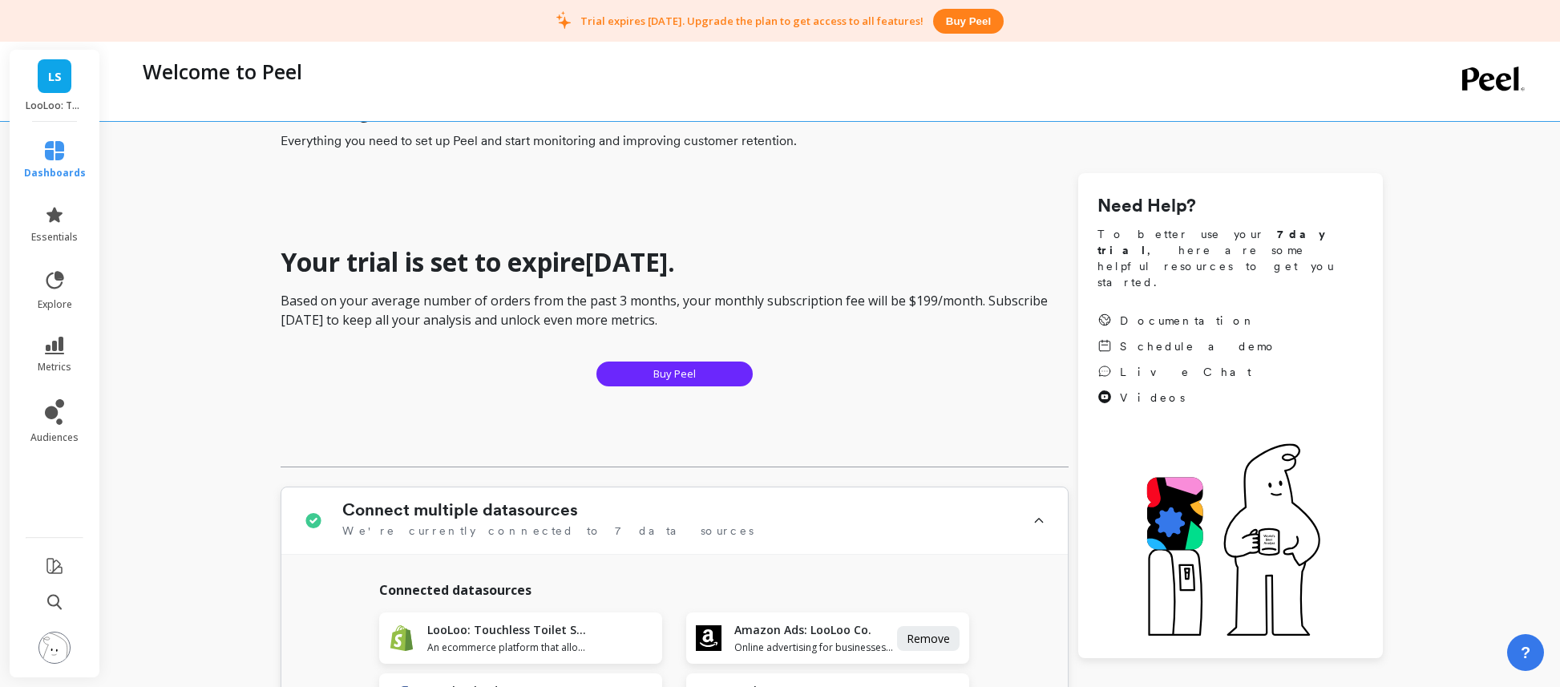
scroll to position [0, 0]
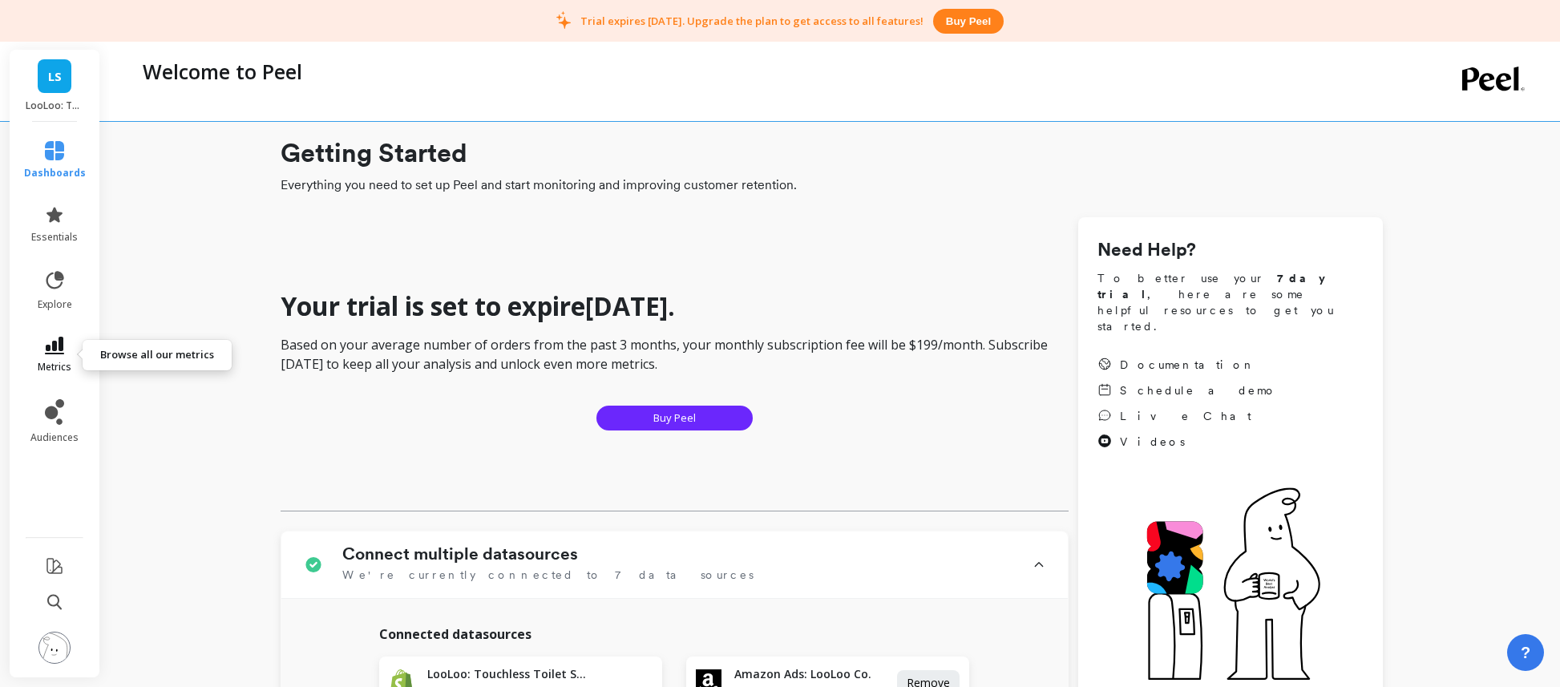
click at [67, 337] on link "metrics" at bounding box center [55, 355] width 62 height 37
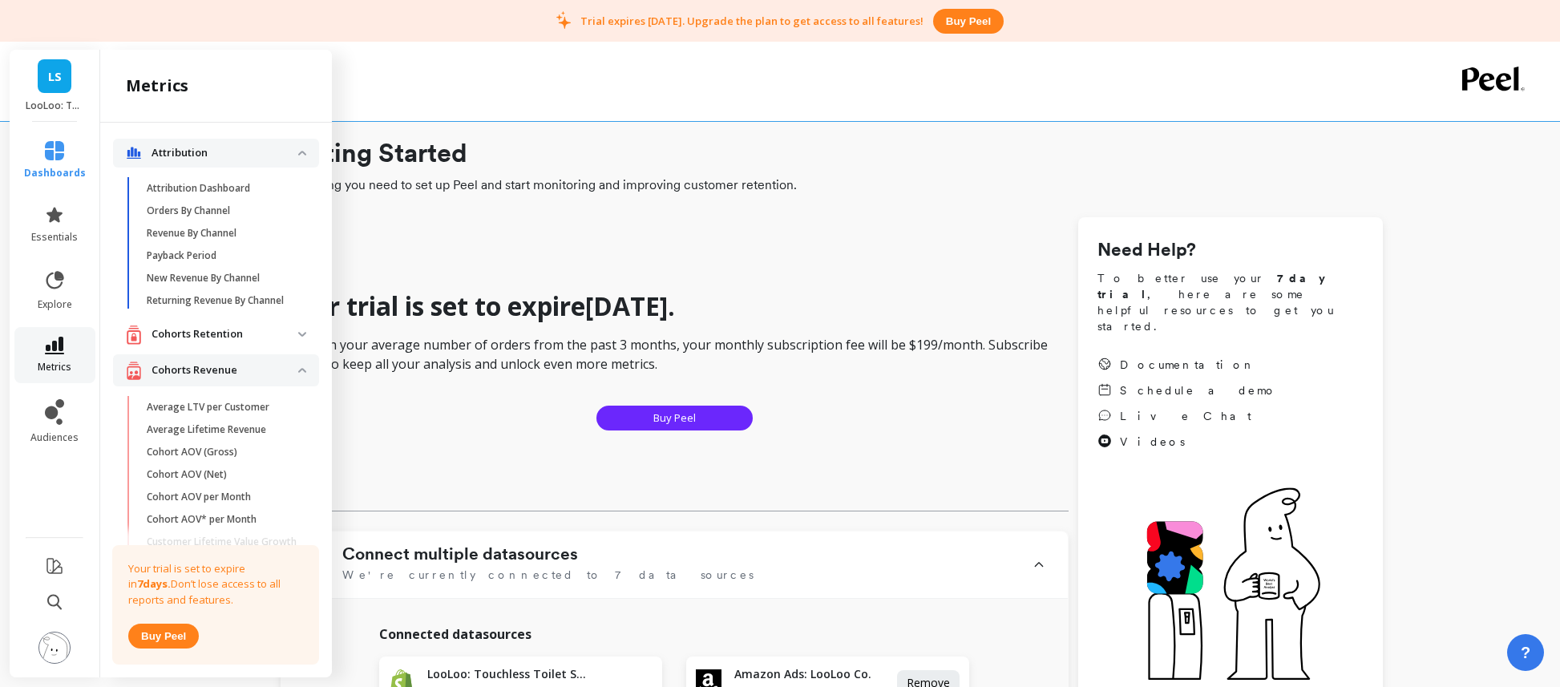
scroll to position [1810, 0]
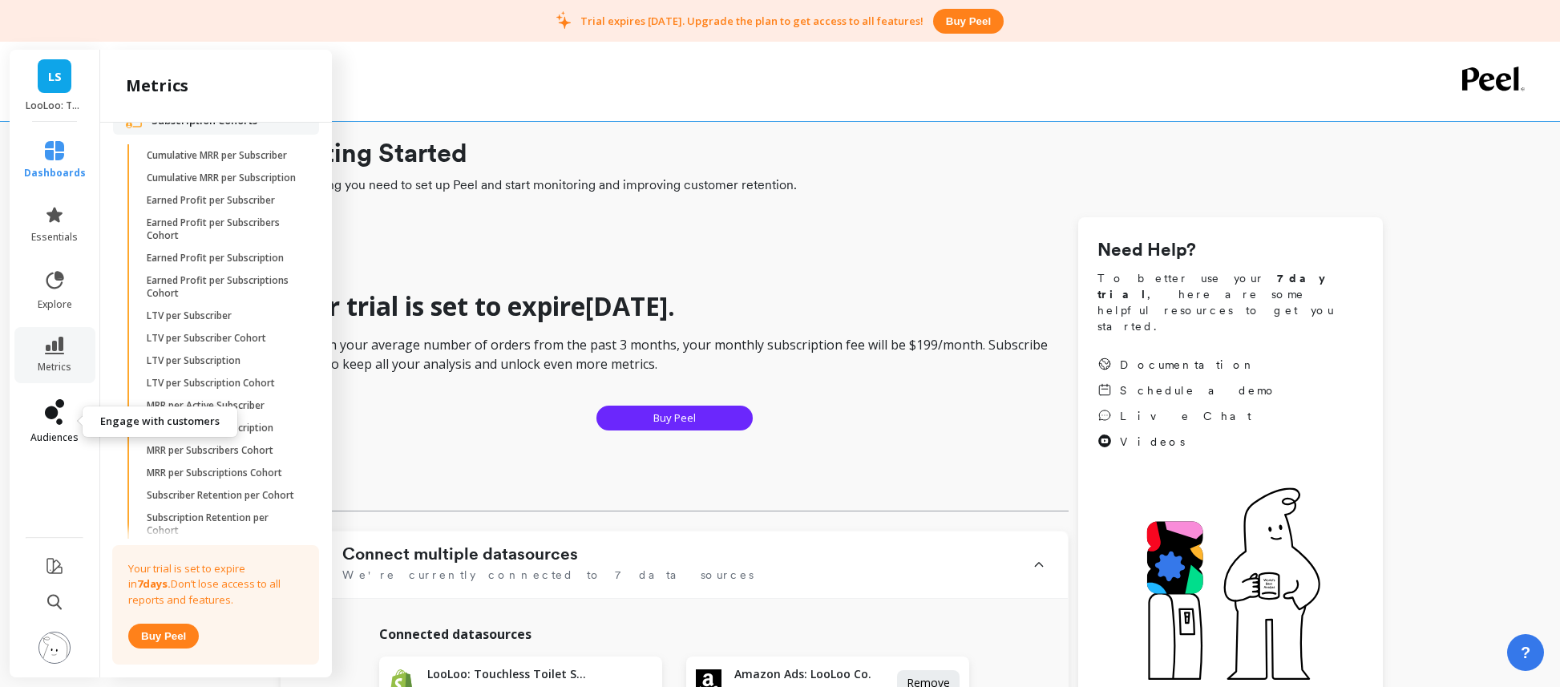
click at [67, 411] on link "audiences" at bounding box center [55, 421] width 62 height 45
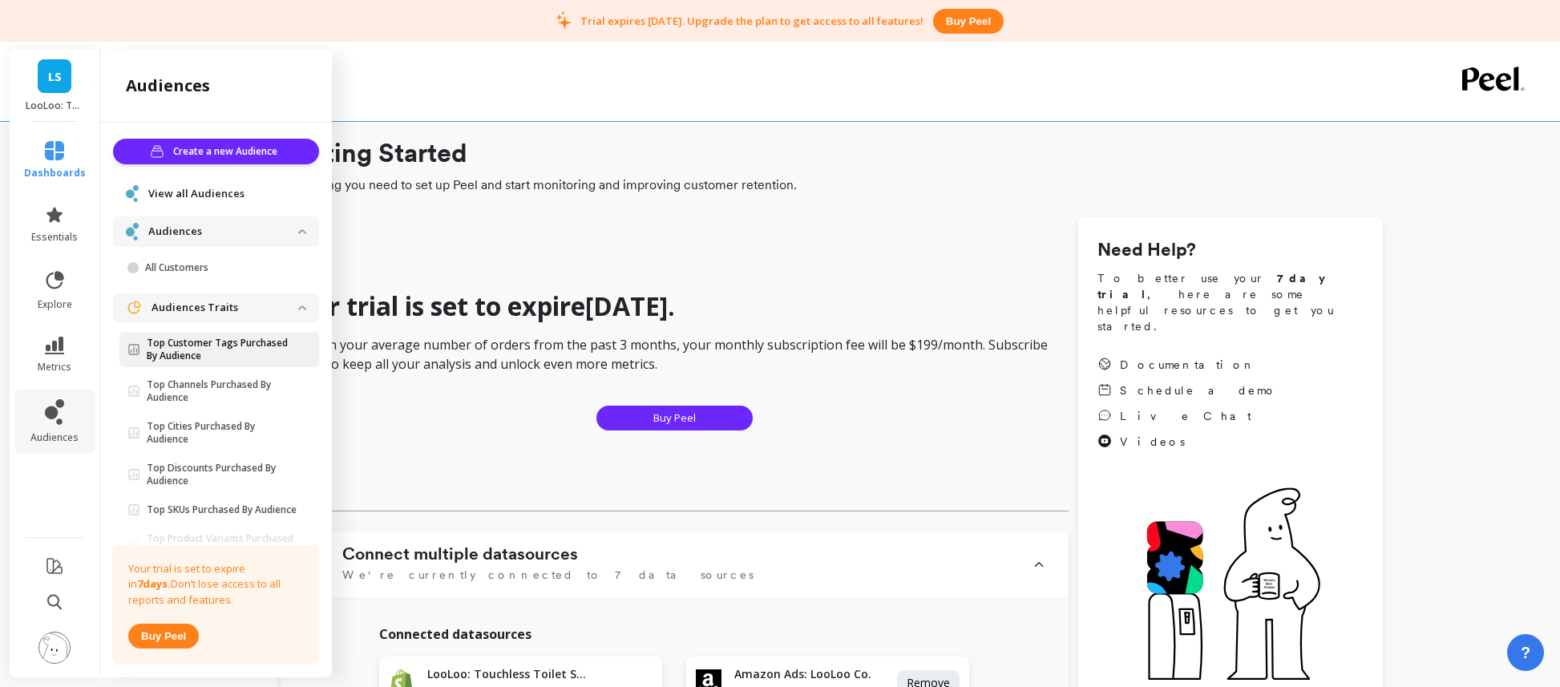
click at [223, 356] on p "Top Customer Tags Purchased By Audience" at bounding box center [223, 350] width 152 height 26
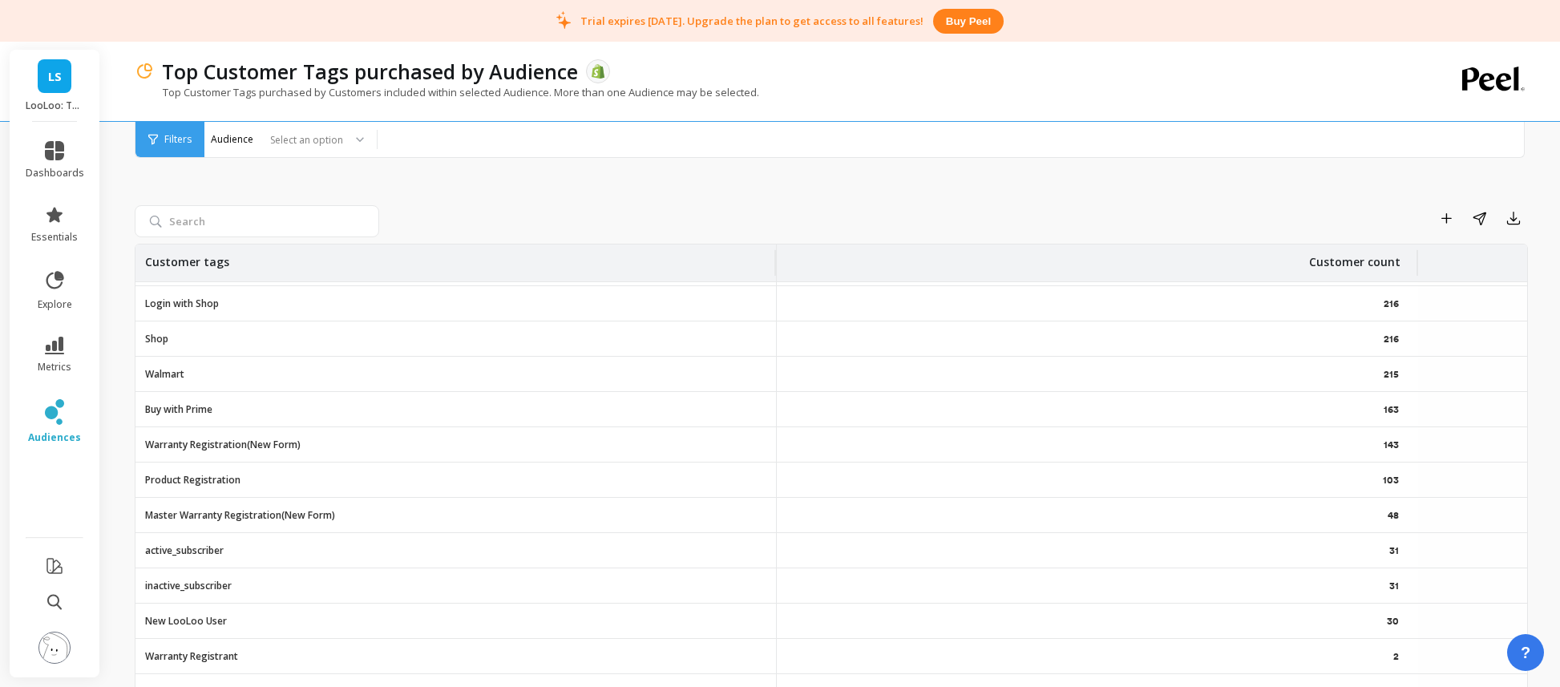
scroll to position [142, 0]
click at [49, 419] on icon at bounding box center [54, 412] width 19 height 26
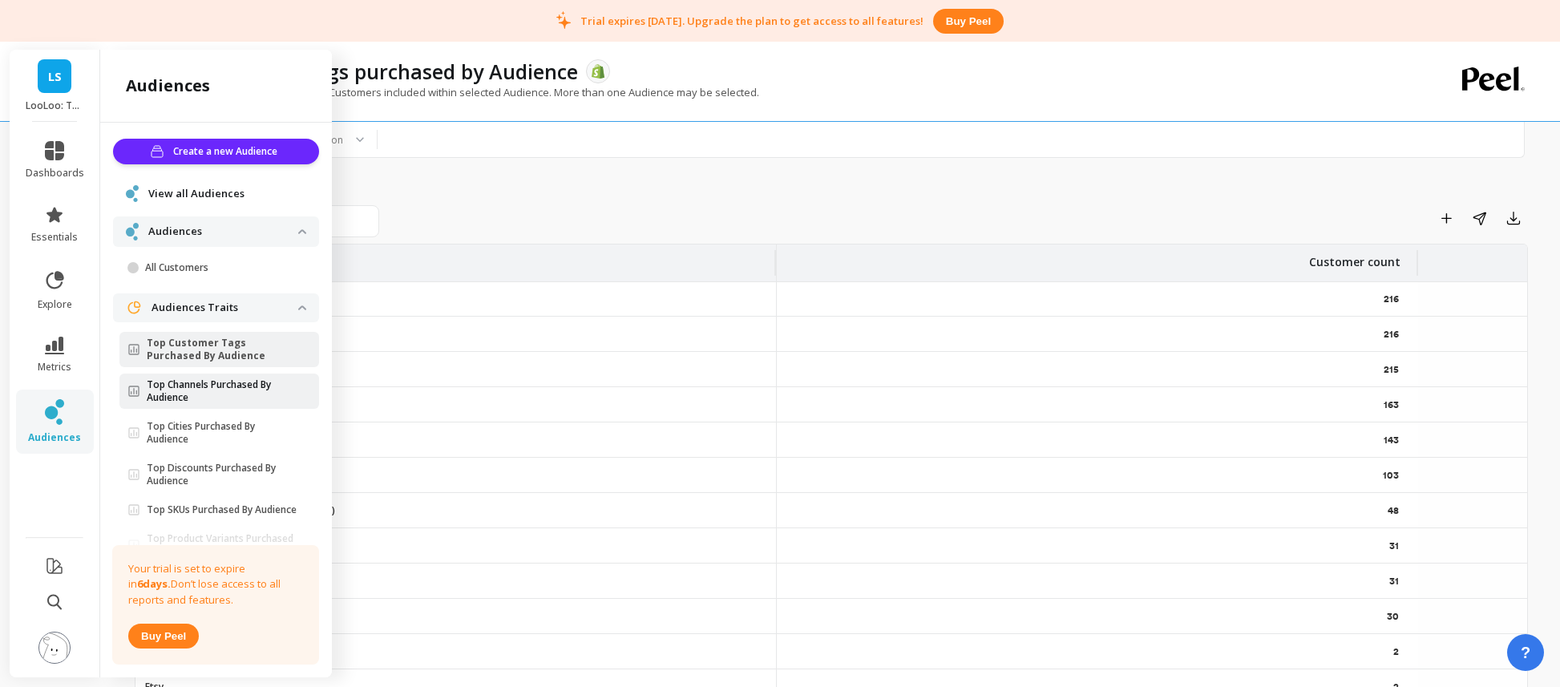
scroll to position [78, 0]
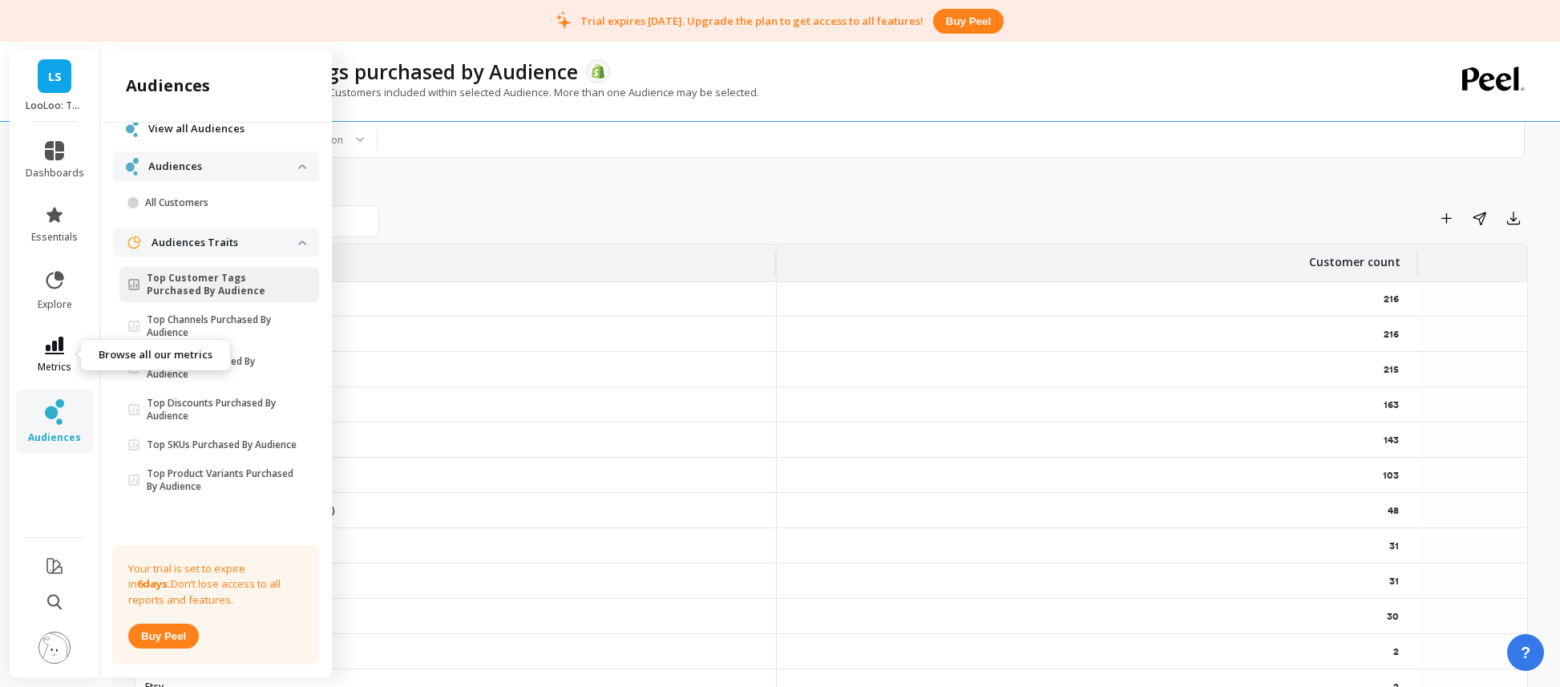
click at [55, 361] on span "metrics" at bounding box center [55, 367] width 34 height 13
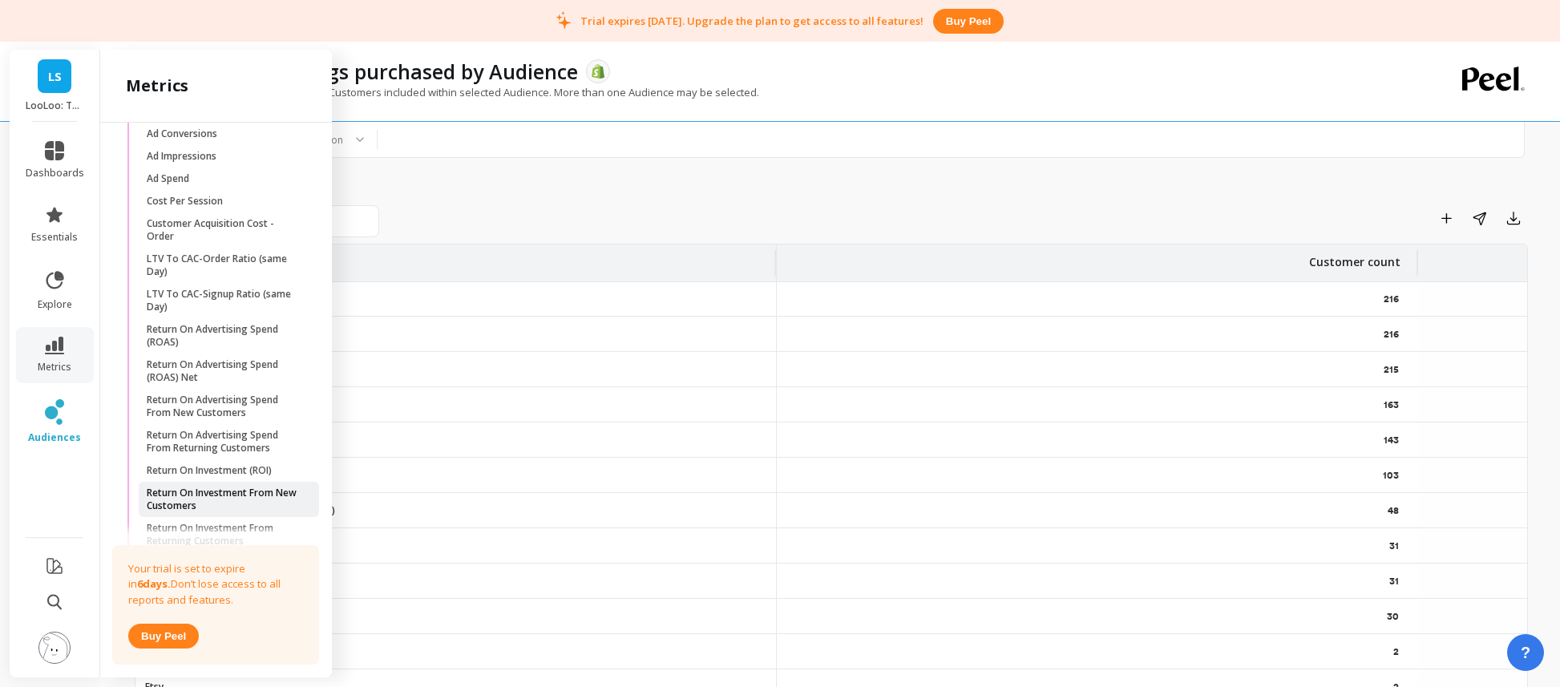
scroll to position [1080, 0]
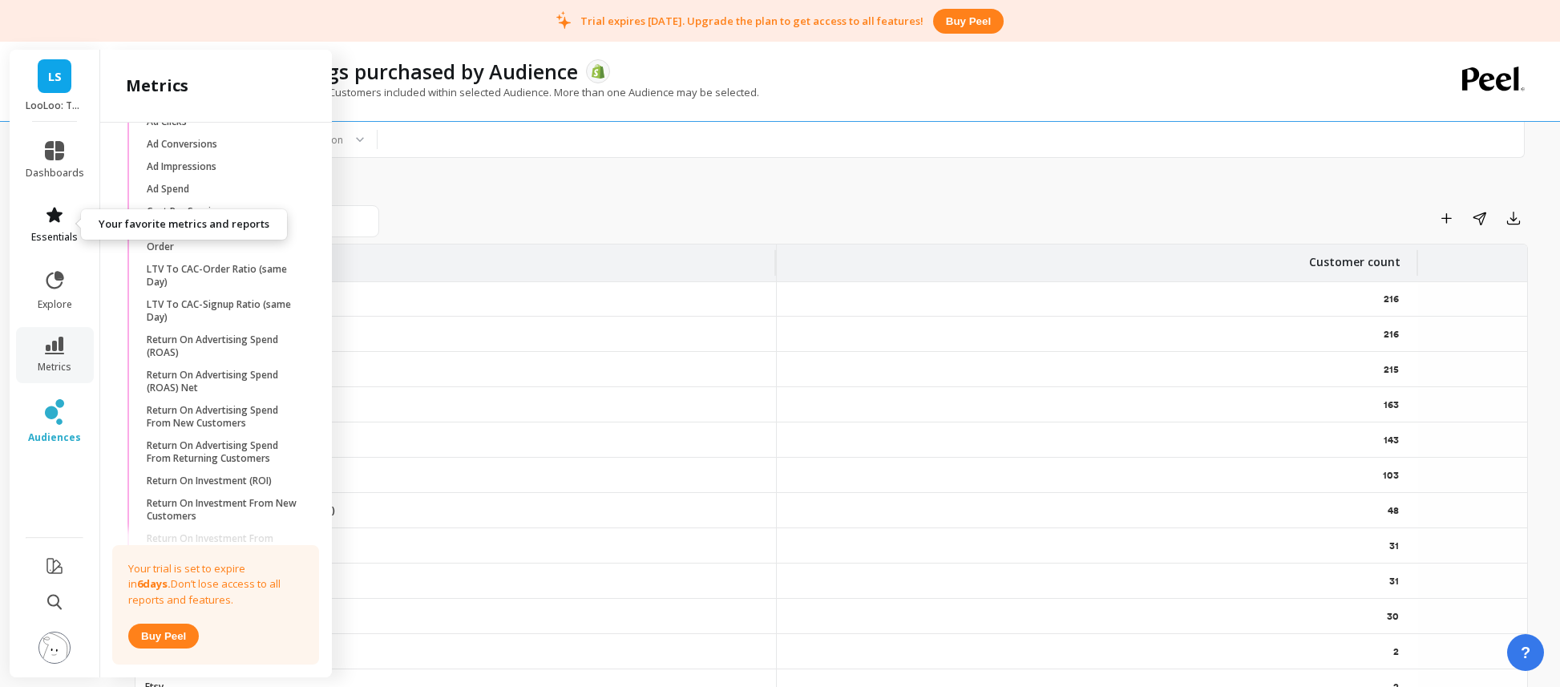
click at [49, 224] on link "essentials" at bounding box center [55, 224] width 59 height 38
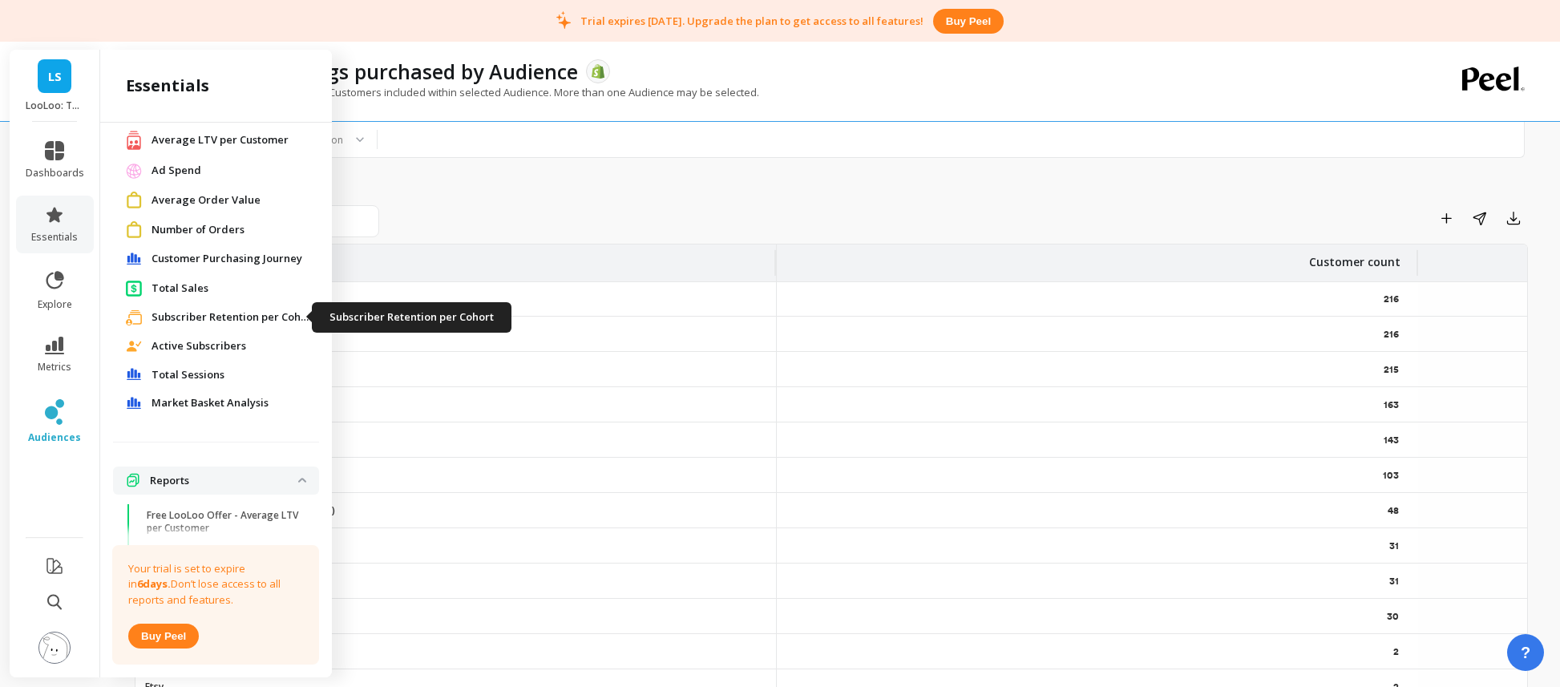
scroll to position [310, 0]
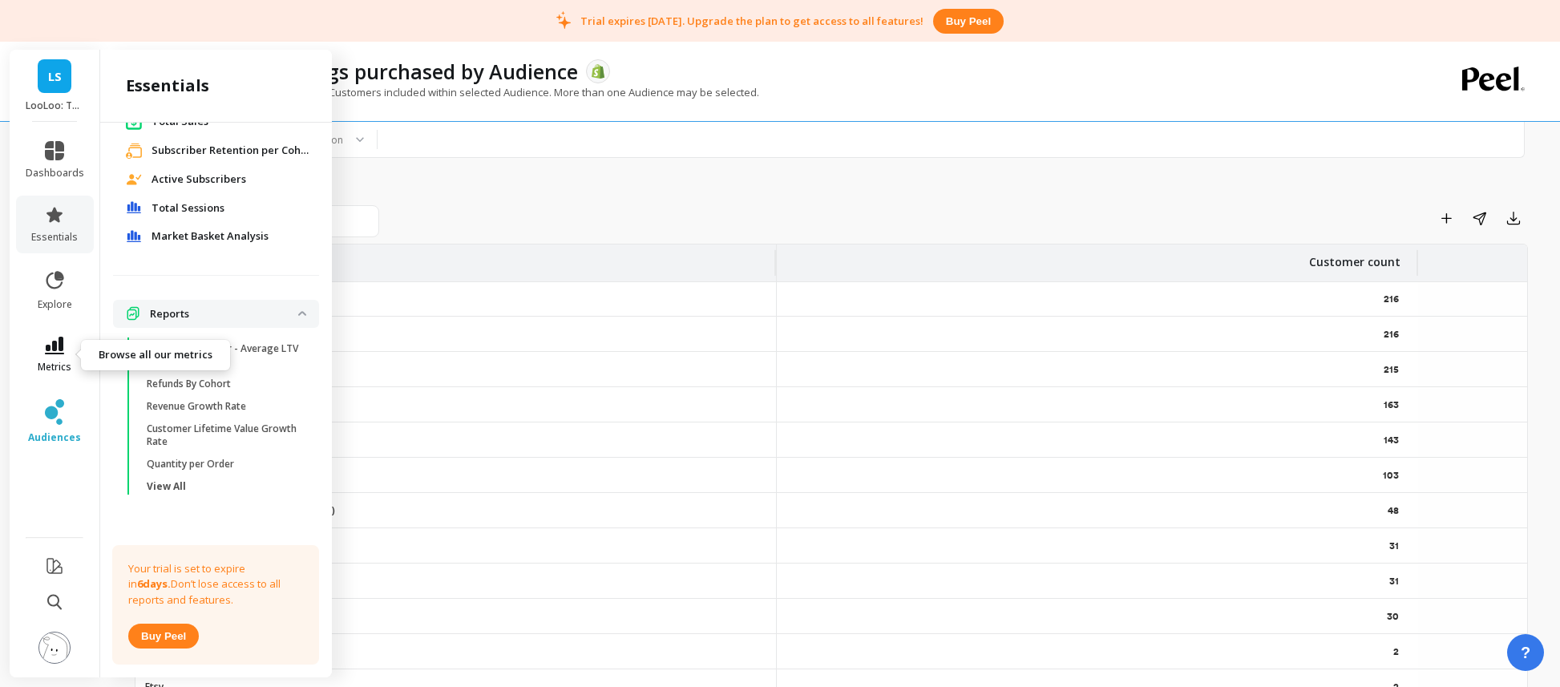
click at [74, 355] on link "metrics" at bounding box center [55, 355] width 59 height 37
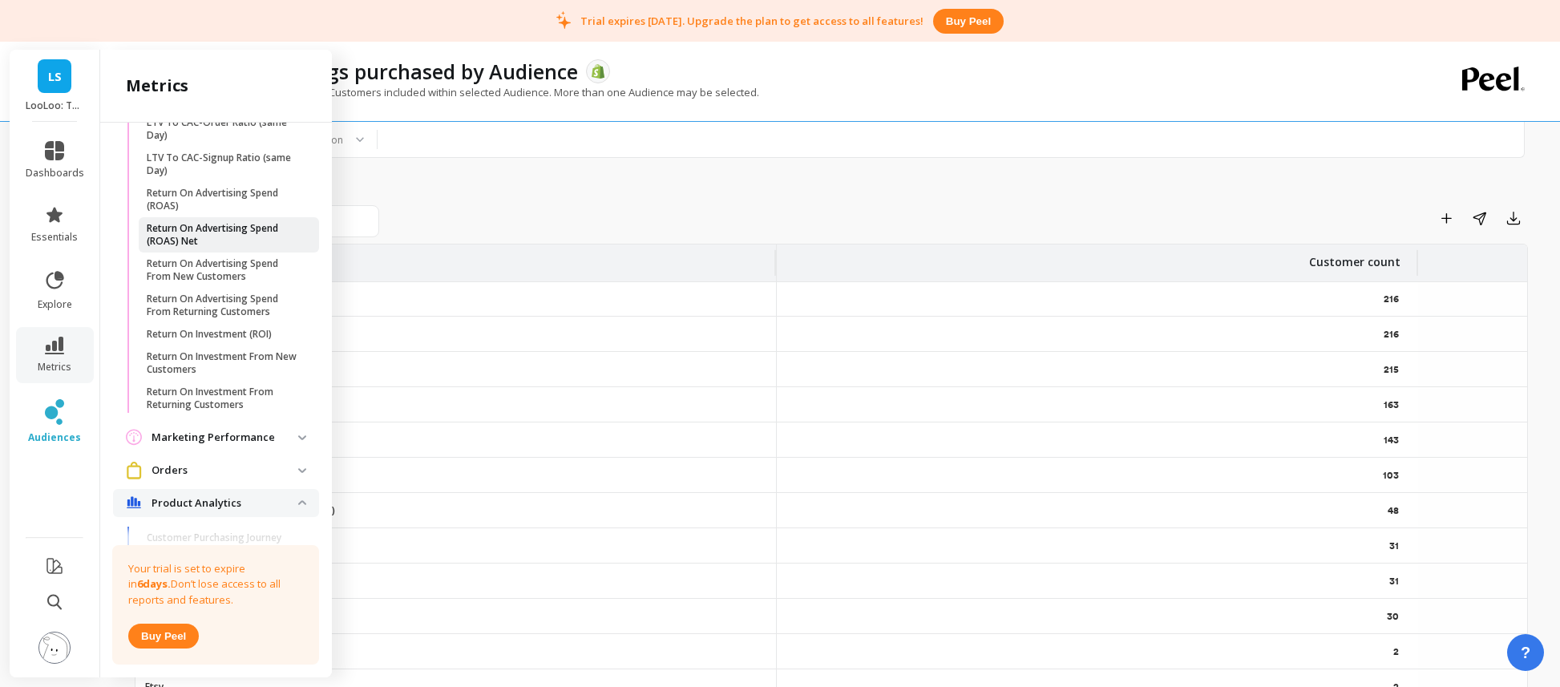
scroll to position [1232, 0]
click at [225, 334] on p "Return On Investment (ROI)" at bounding box center [209, 328] width 125 height 13
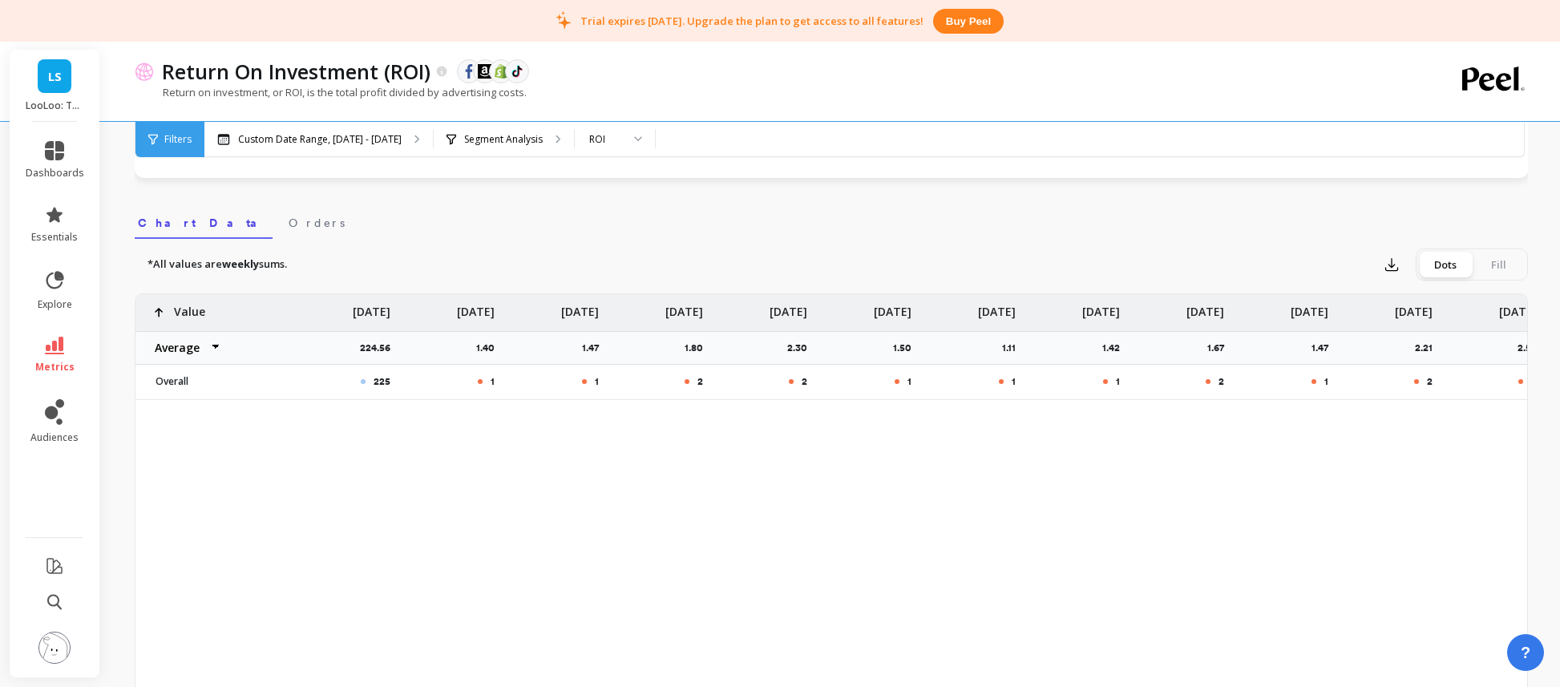
scroll to position [0, 19]
